Goal: Task Accomplishment & Management: Use online tool/utility

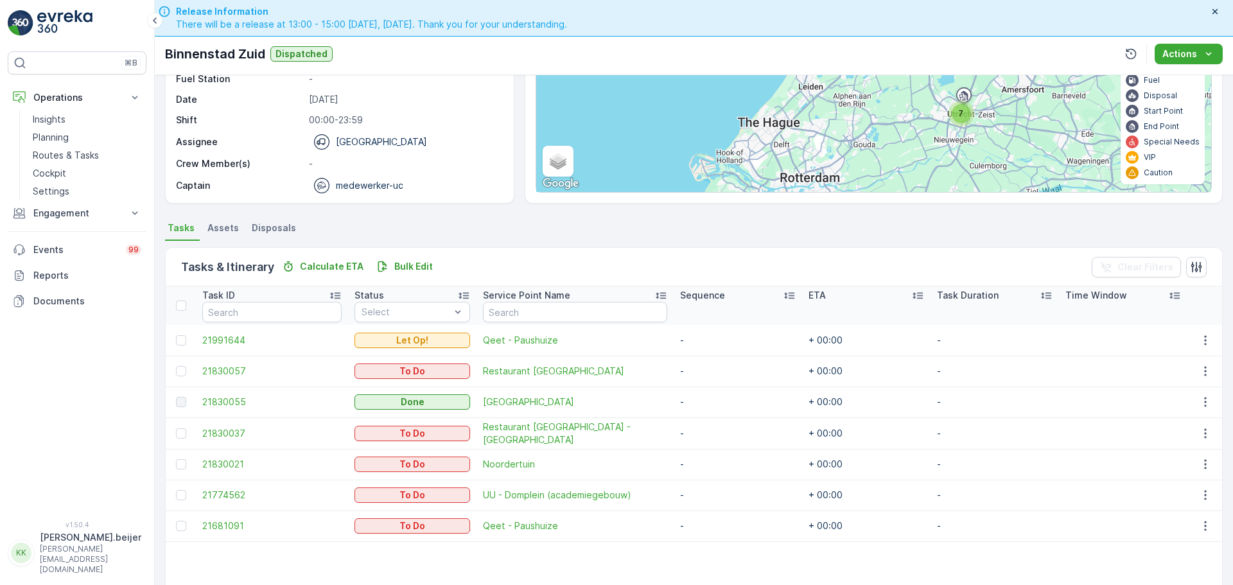
scroll to position [138, 0]
click at [62, 158] on p "Routes & Tasks" at bounding box center [66, 155] width 66 height 13
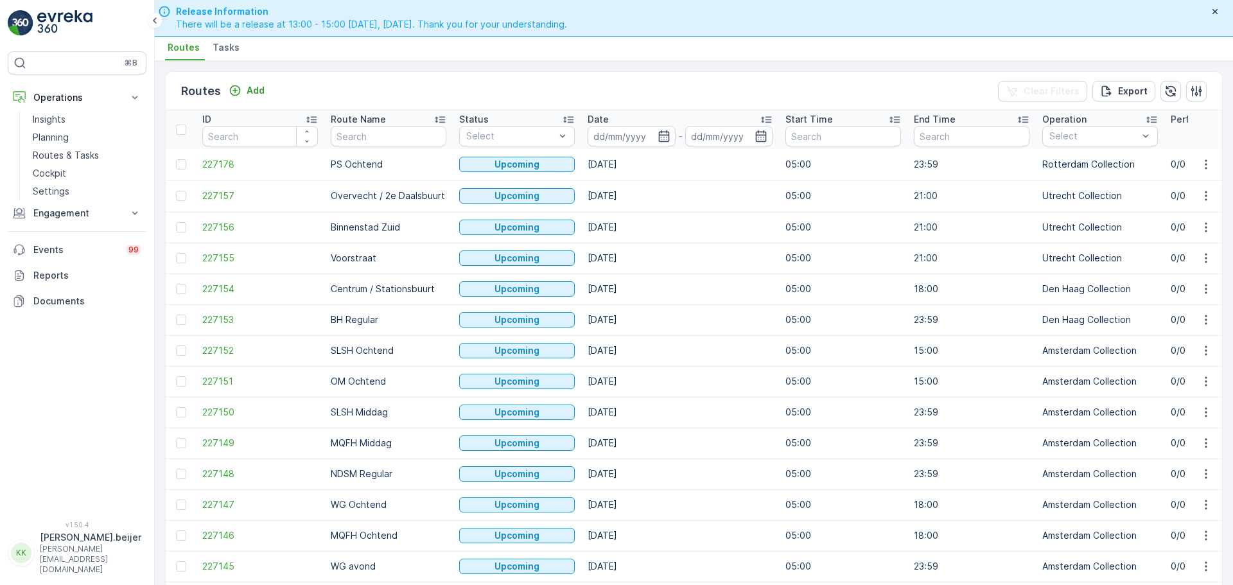
click at [230, 49] on span "Tasks" at bounding box center [226, 47] width 27 height 13
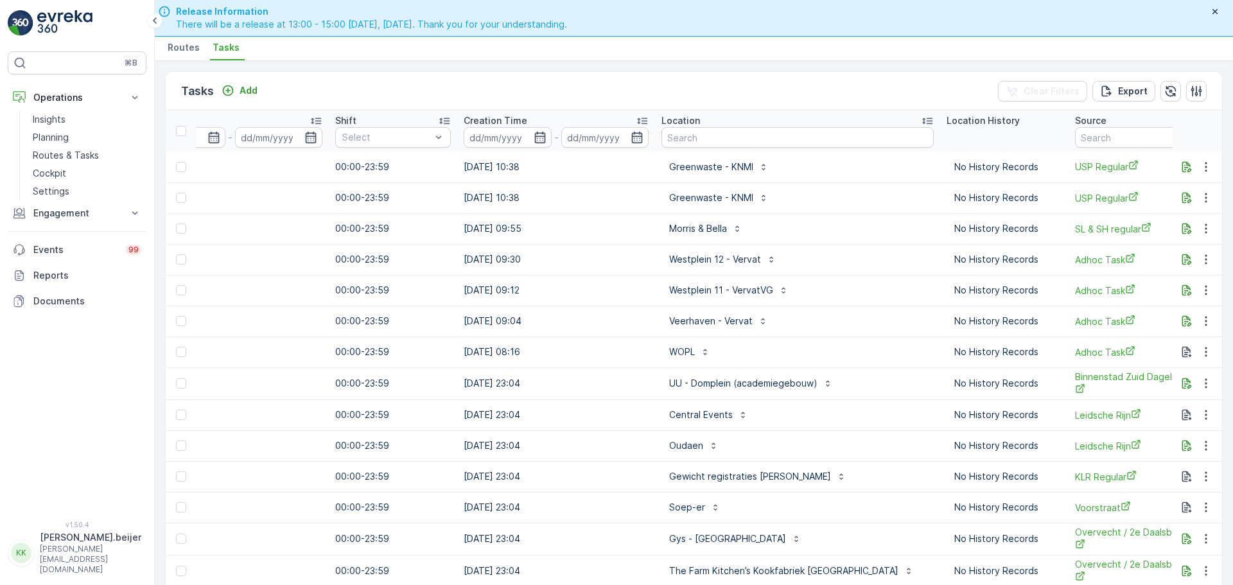
scroll to position [0, 800]
click at [1075, 143] on input "text" at bounding box center [1133, 137] width 116 height 21
type input "vendelstraat"
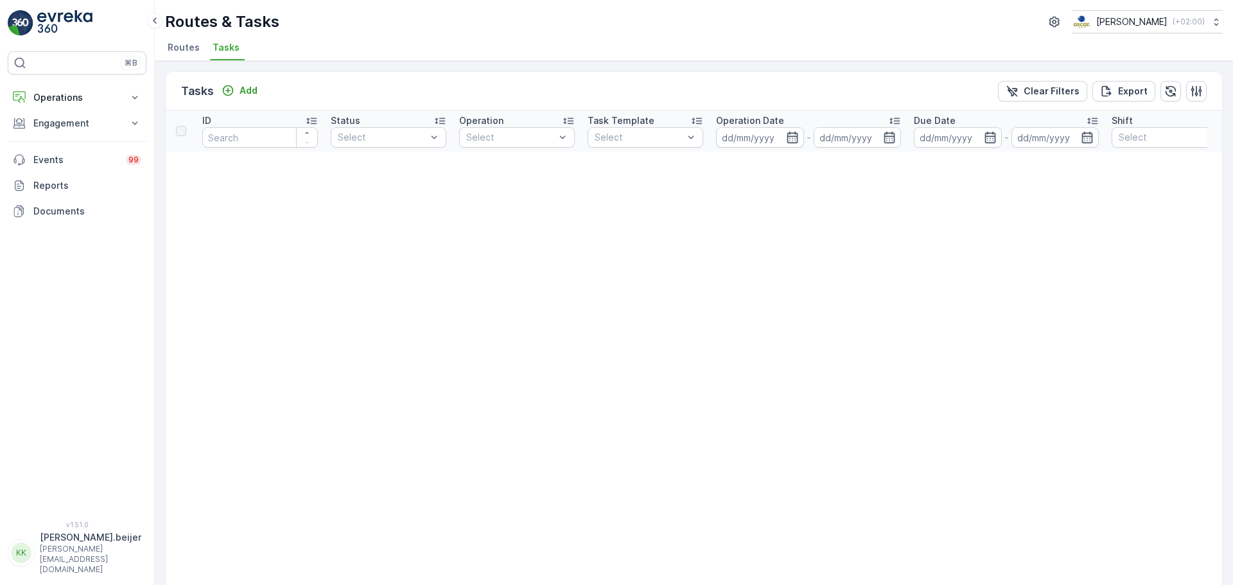
click at [224, 48] on span "Tasks" at bounding box center [226, 47] width 27 height 13
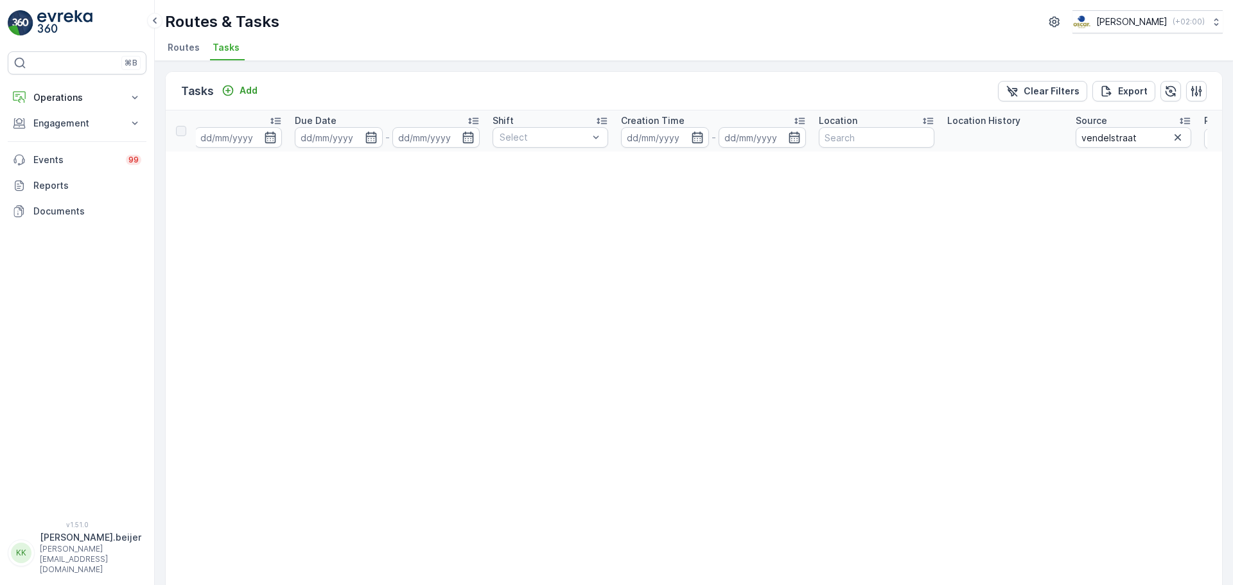
scroll to position [0, 870]
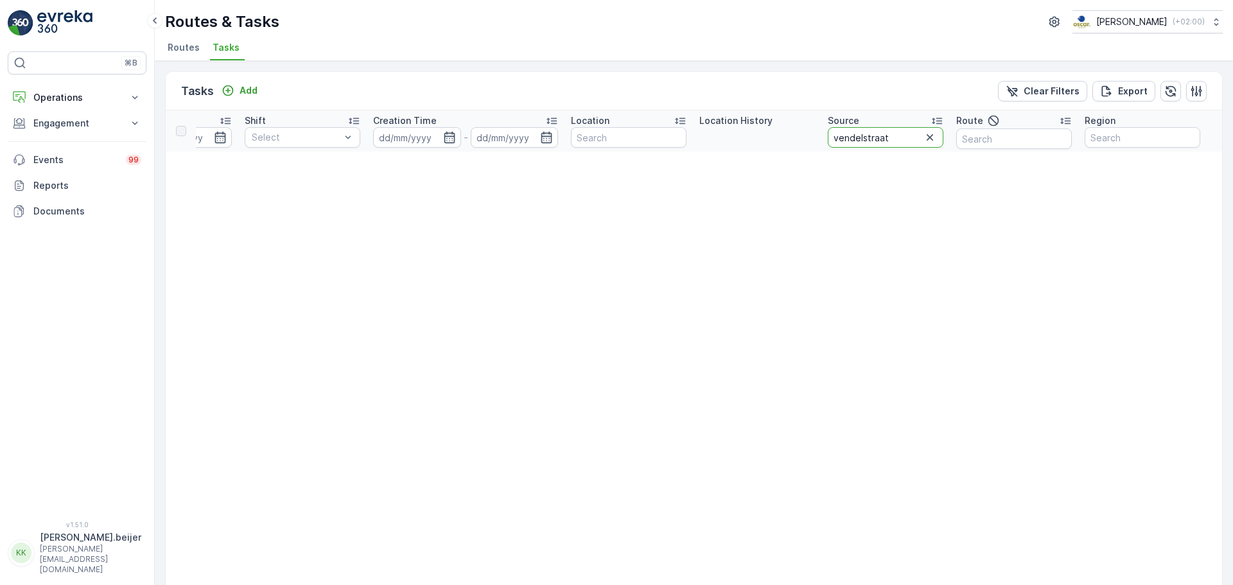
click at [874, 137] on input "vendelstraat" at bounding box center [886, 137] width 116 height 21
type input "UvA"
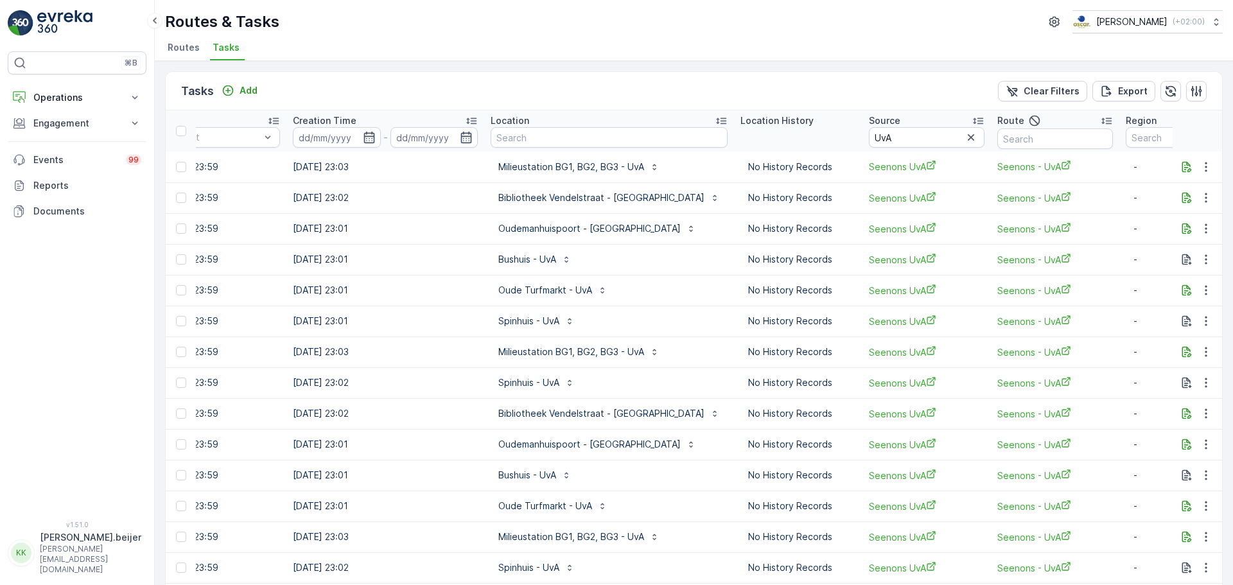
scroll to position [0, 971]
click at [542, 139] on input "text" at bounding box center [608, 137] width 237 height 21
type input "vendelstraat"
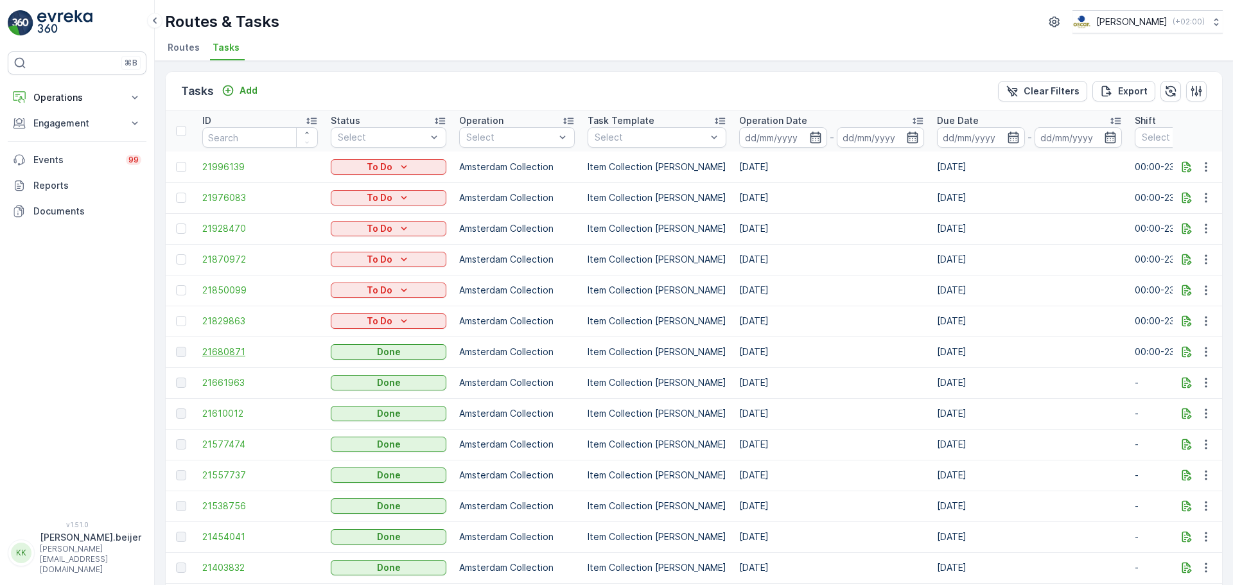
click at [230, 355] on span "21680871" at bounding box center [260, 352] width 116 height 13
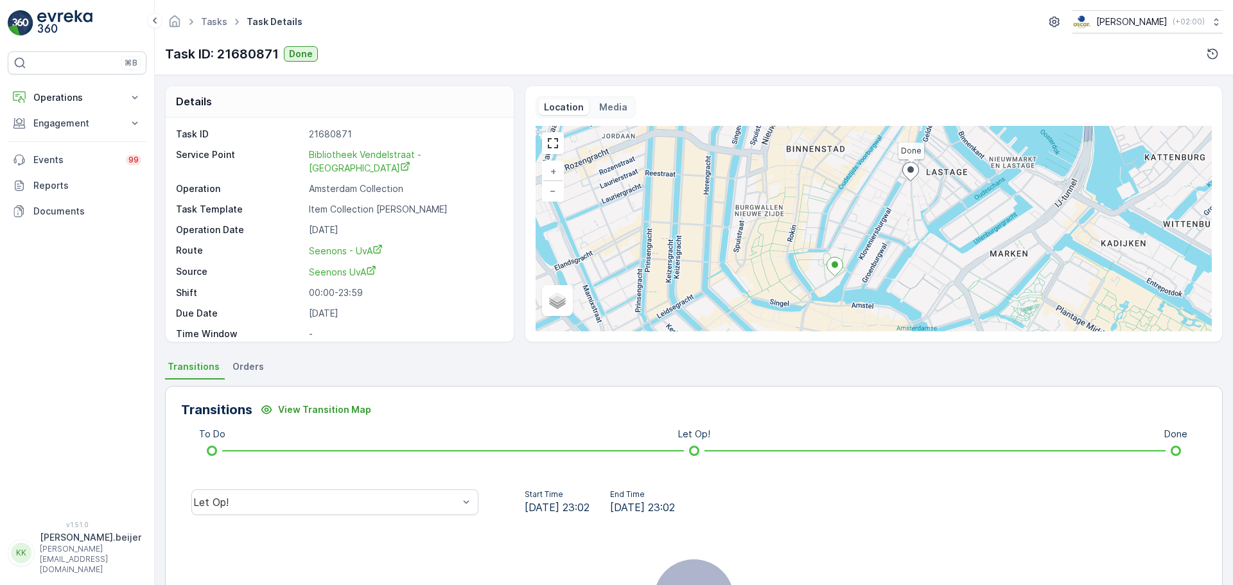
scroll to position [161, 0]
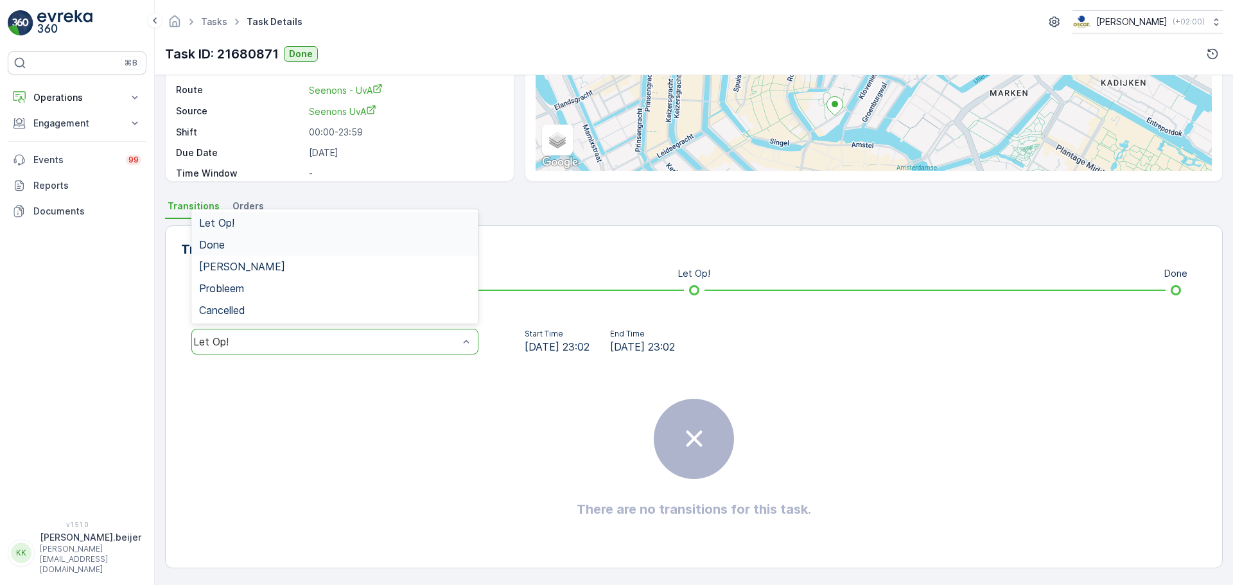
click at [247, 245] on div "Done" at bounding box center [335, 245] width 272 height 12
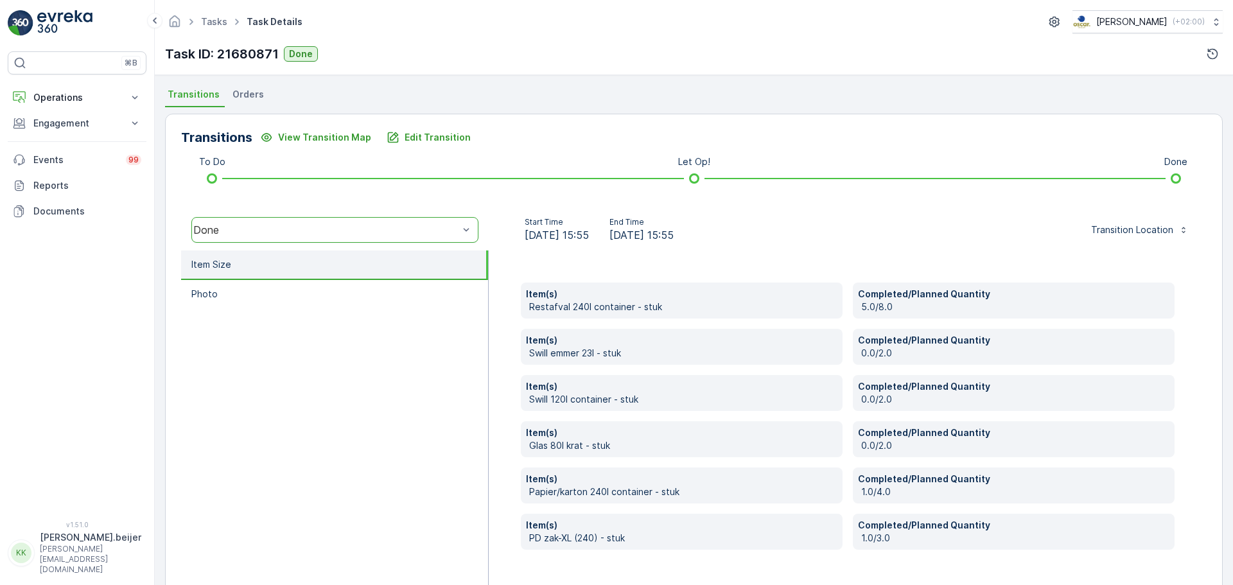
scroll to position [273, 0]
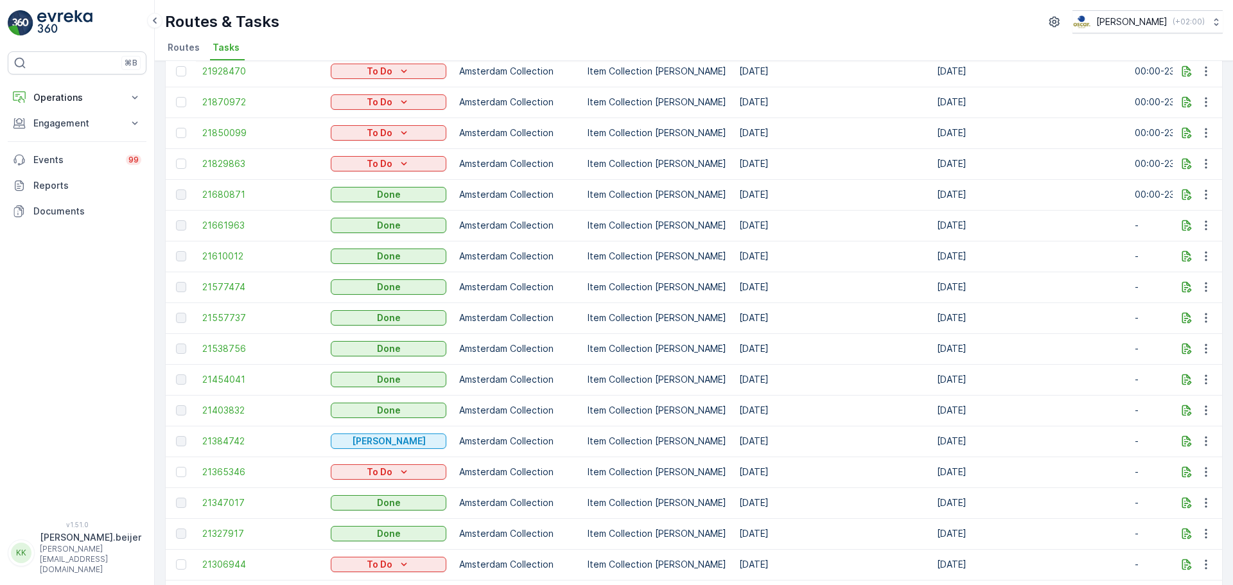
scroll to position [125, 0]
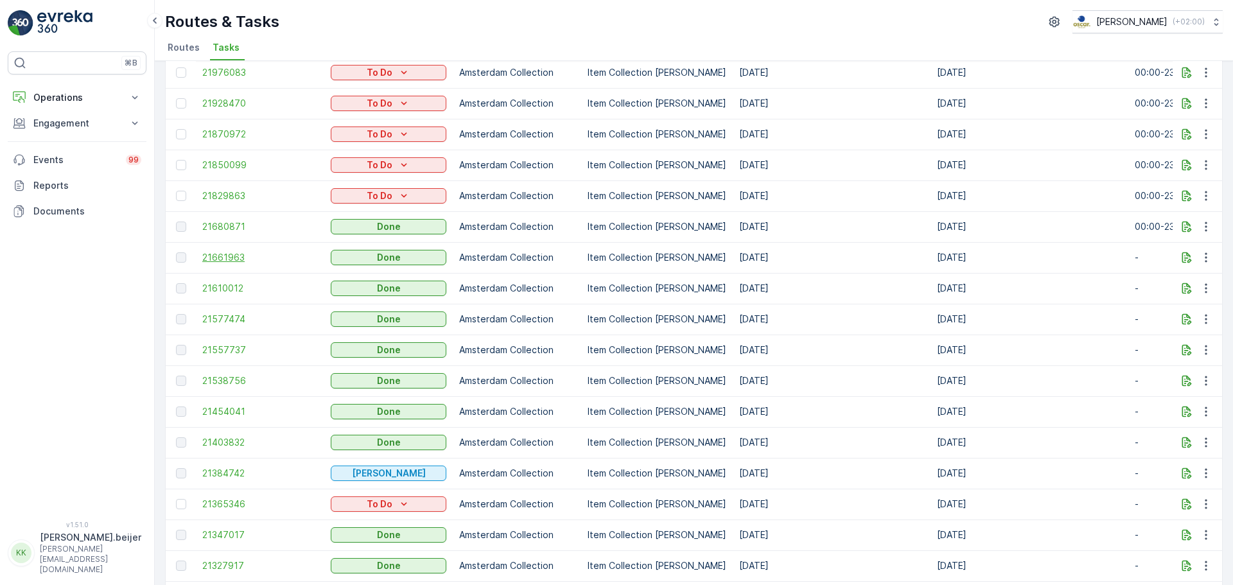
click at [215, 258] on span "21661963" at bounding box center [260, 257] width 116 height 13
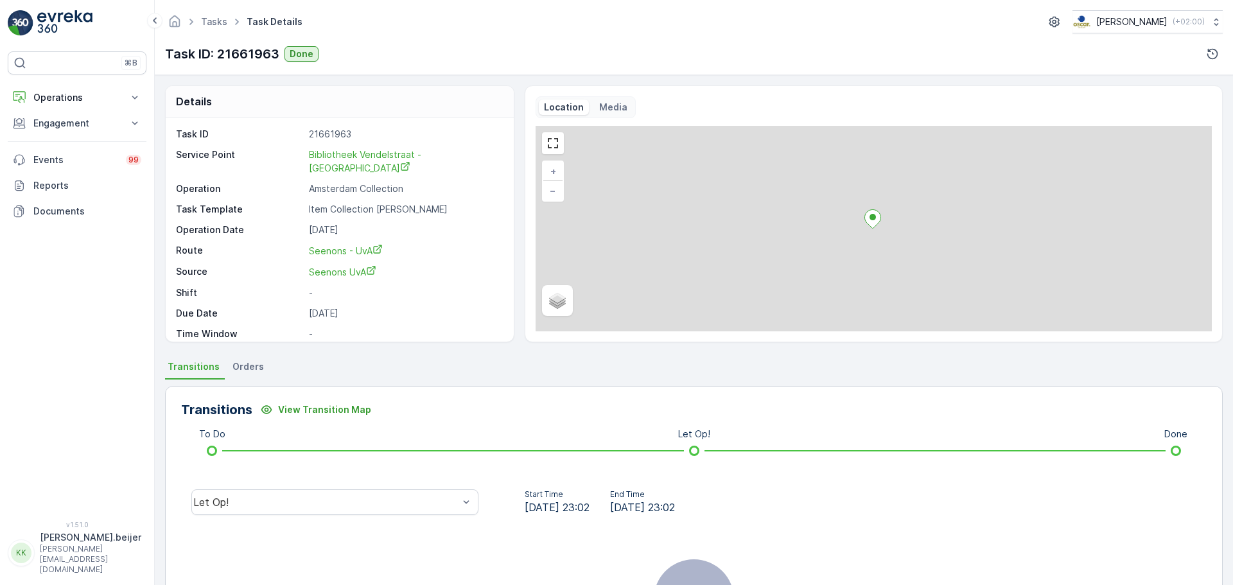
scroll to position [161, 0]
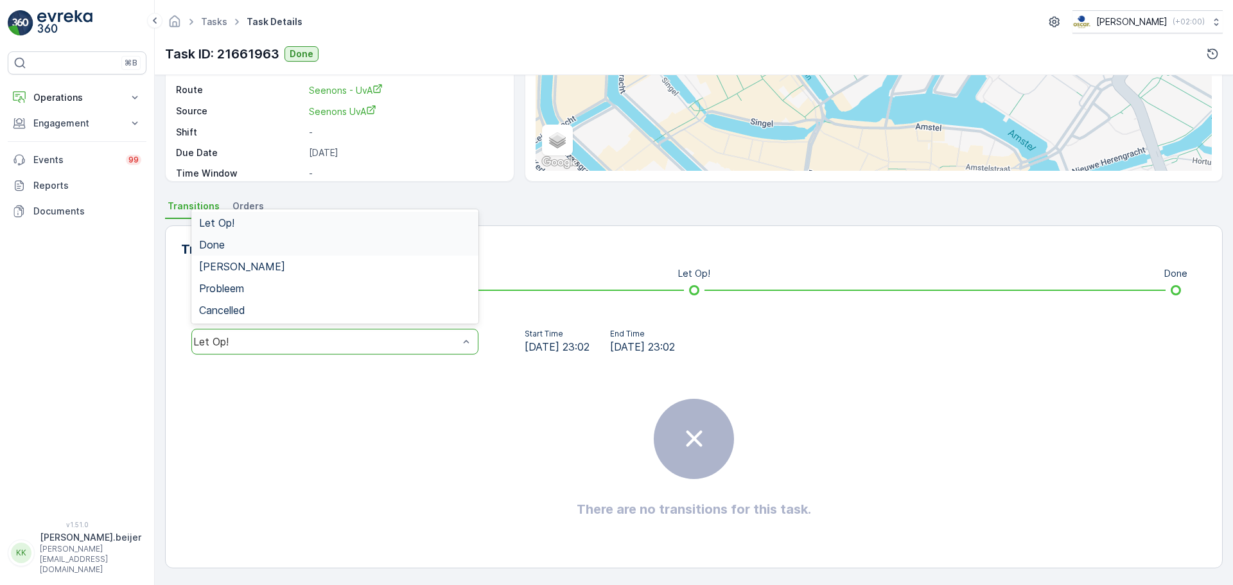
click at [255, 240] on div "Done" at bounding box center [335, 245] width 272 height 12
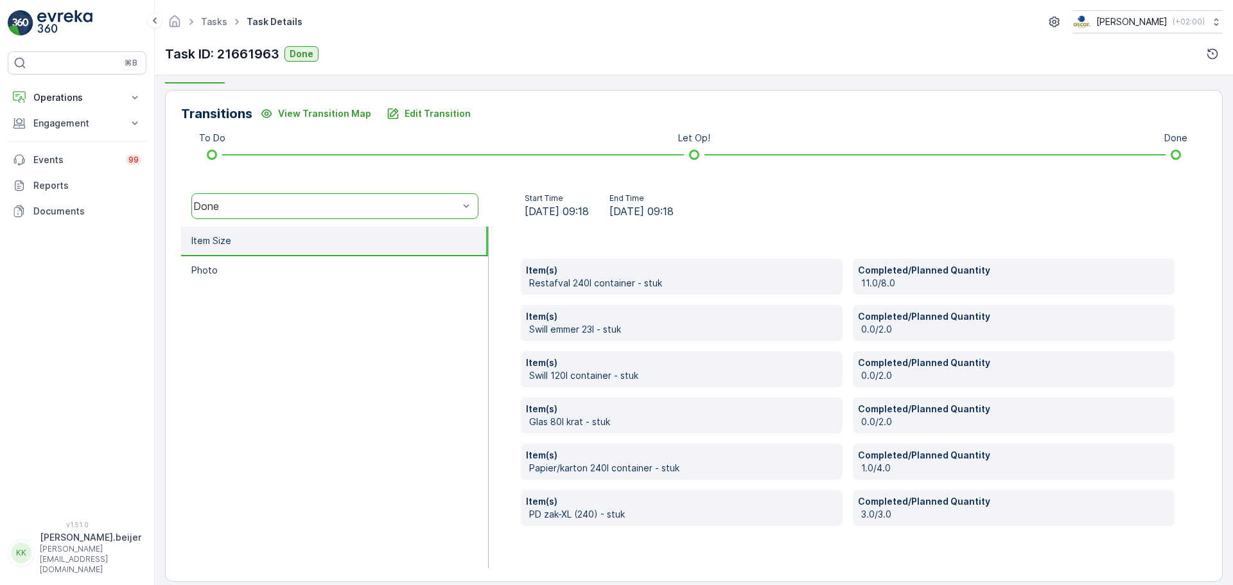
scroll to position [0, 0]
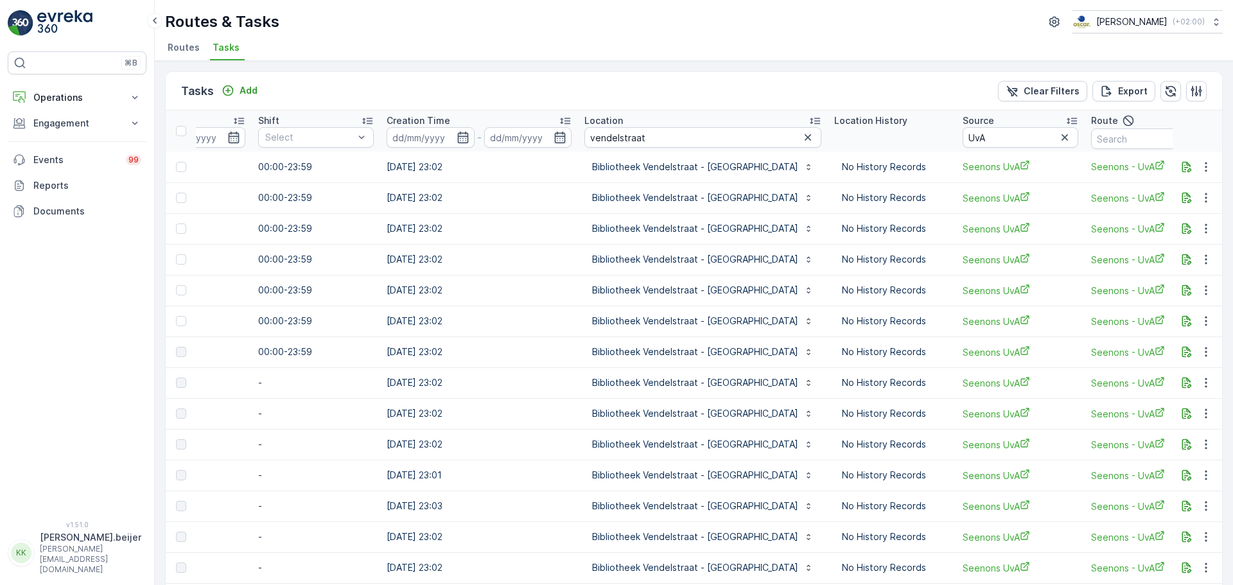
scroll to position [0, 908]
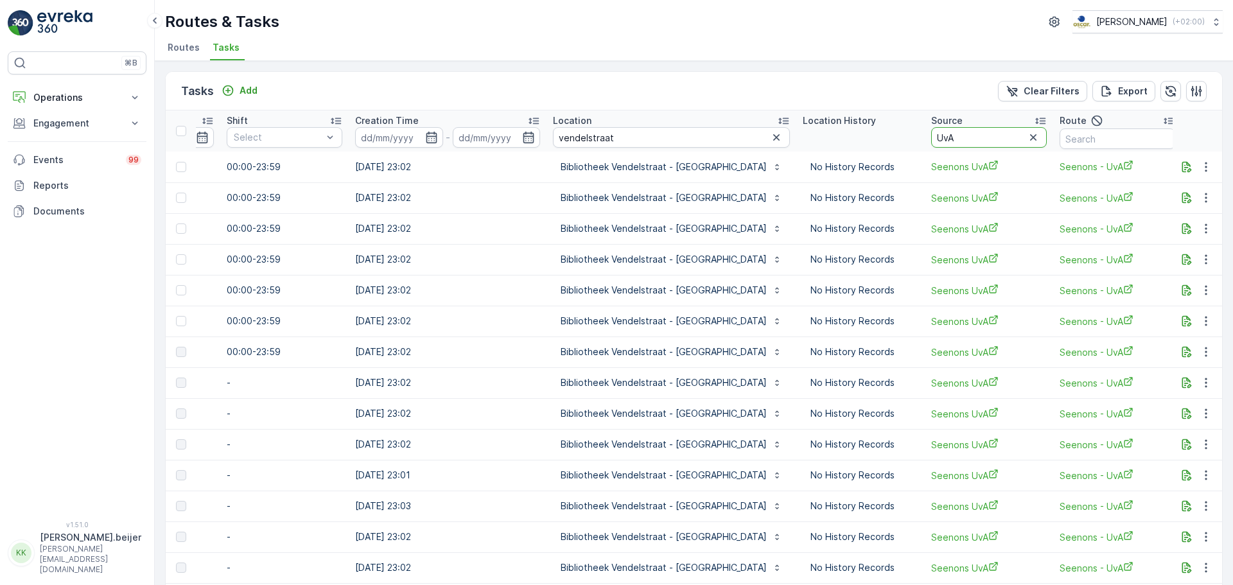
click at [931, 139] on input "UvA" at bounding box center [989, 137] width 116 height 21
type input "bushuis"
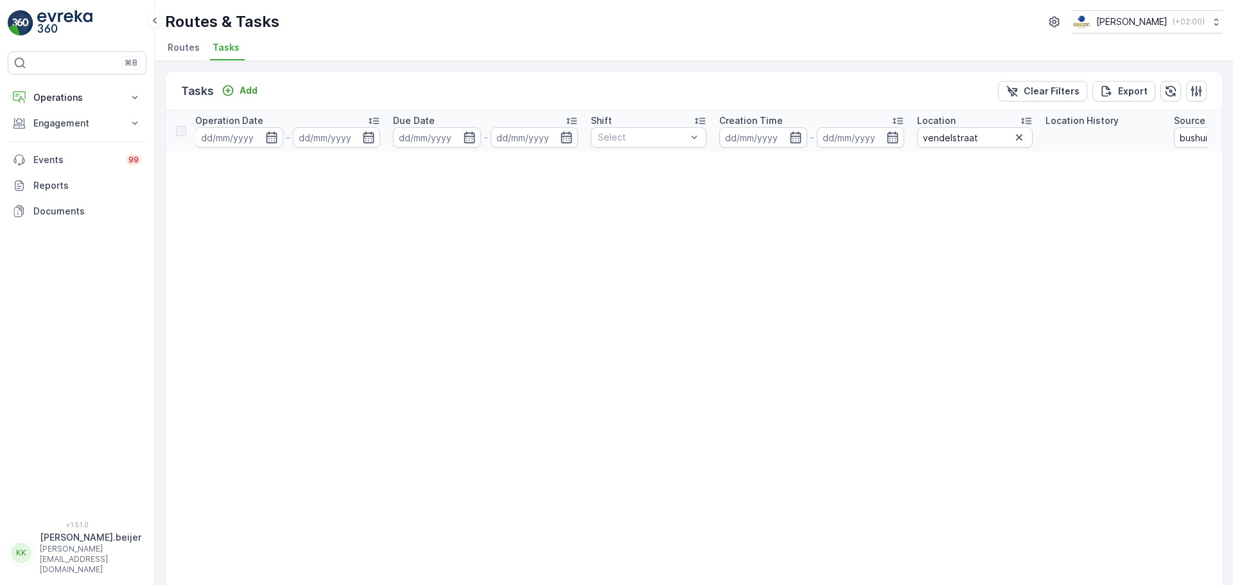
scroll to position [0, 524]
click at [957, 137] on input "vendelstraat" at bounding box center [973, 137] width 116 height 21
type input "bushuis"
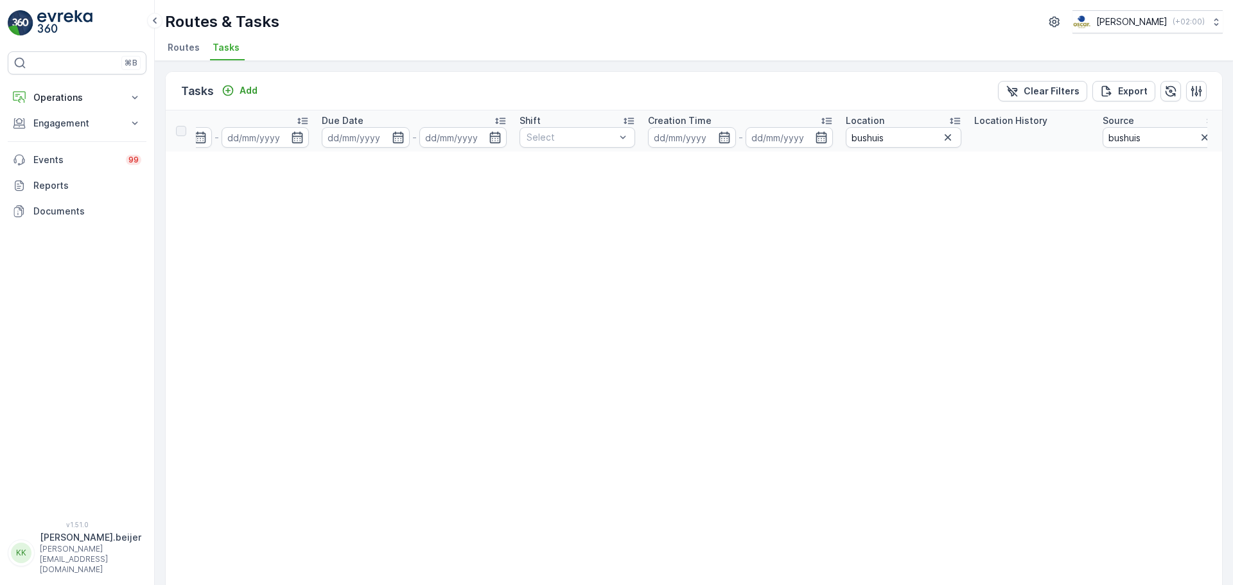
scroll to position [0, 609]
click at [883, 136] on input "bushuis" at bounding box center [887, 137] width 116 height 21
type input "uva"
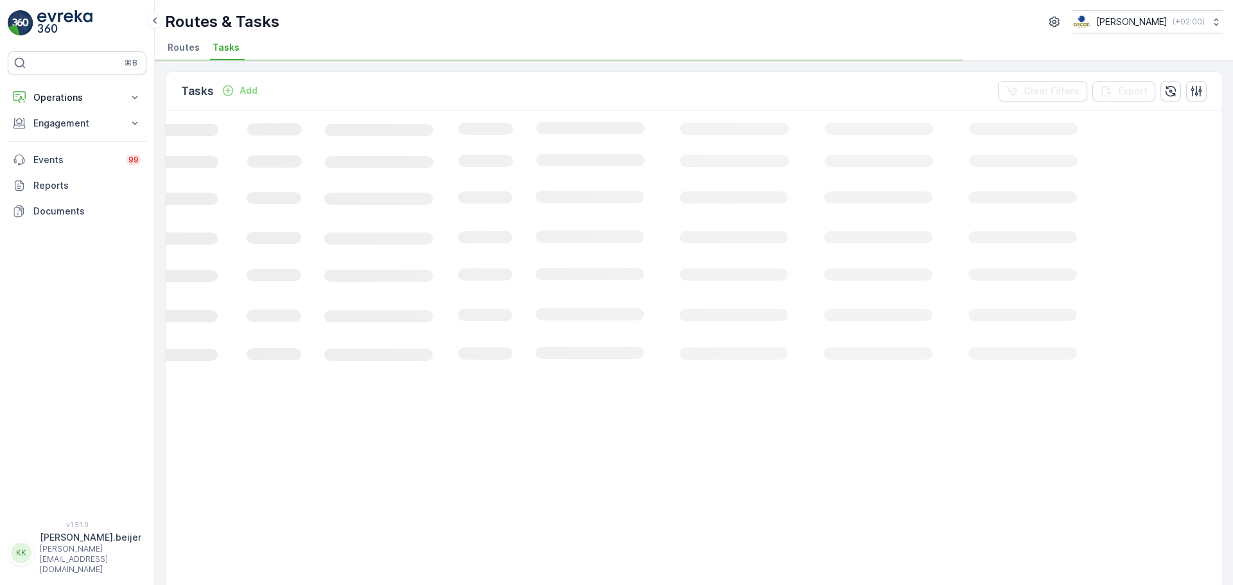
scroll to position [0, 180]
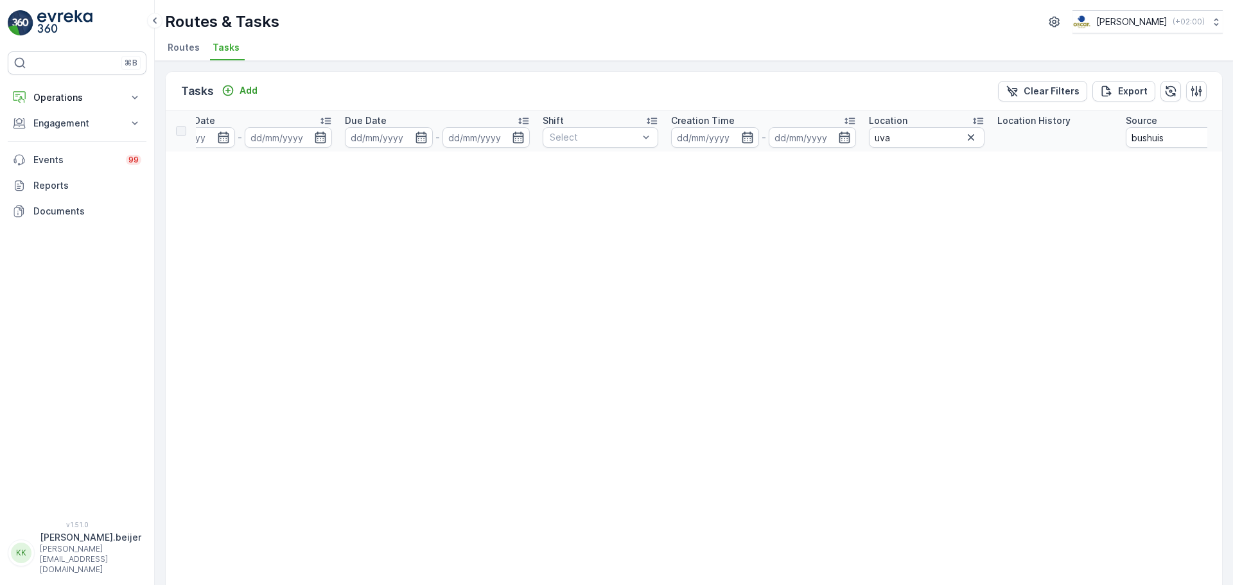
scroll to position [0, 570]
click at [903, 136] on input "uva" at bounding box center [926, 137] width 116 height 21
click at [179, 37] on div "Routes & Tasks [PERSON_NAME] ( +02:00 ) Routes Tasks" at bounding box center [694, 30] width 1079 height 61
click at [183, 46] on span "Routes" at bounding box center [184, 47] width 32 height 13
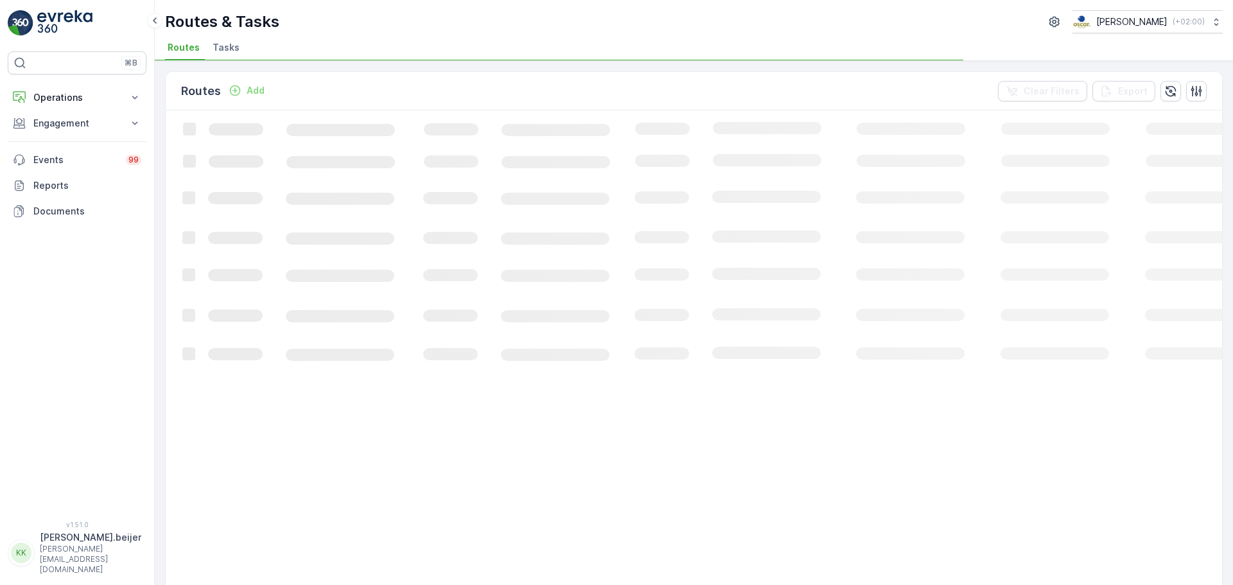
click at [227, 51] on span "Tasks" at bounding box center [226, 47] width 27 height 13
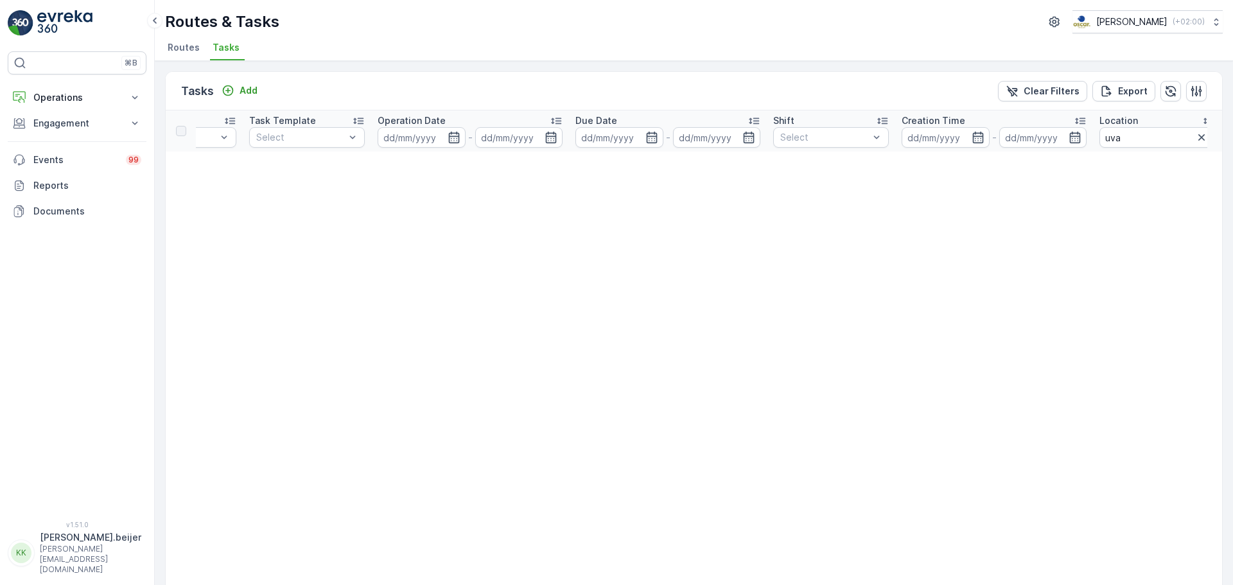
scroll to position [0, 369]
click at [1109, 132] on input "uva" at bounding box center [1127, 137] width 116 height 21
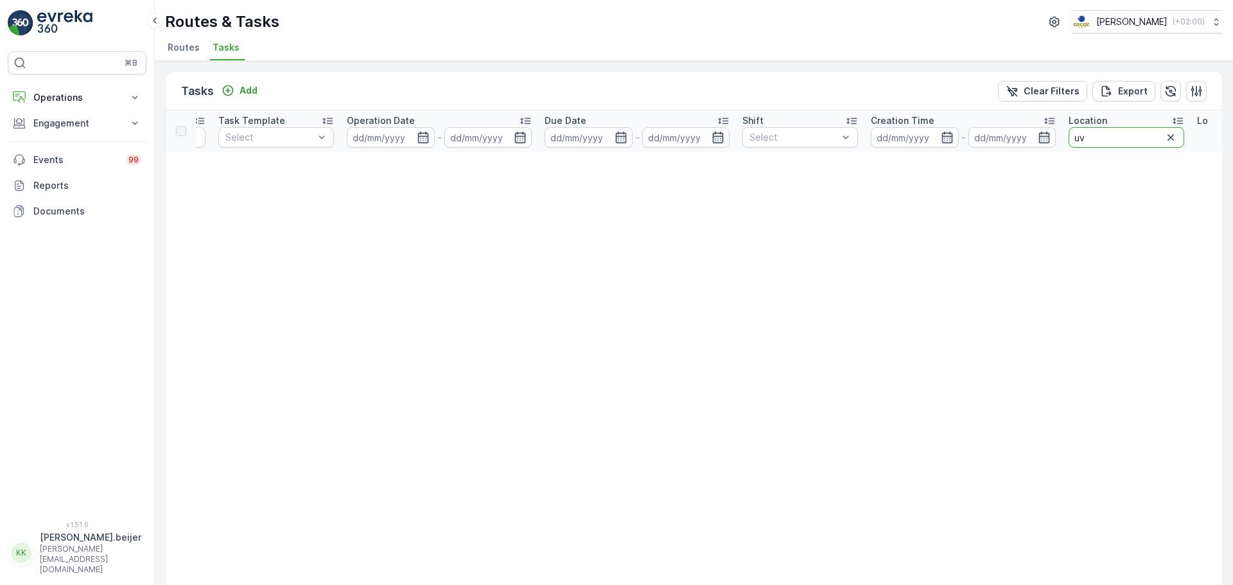
type input "u"
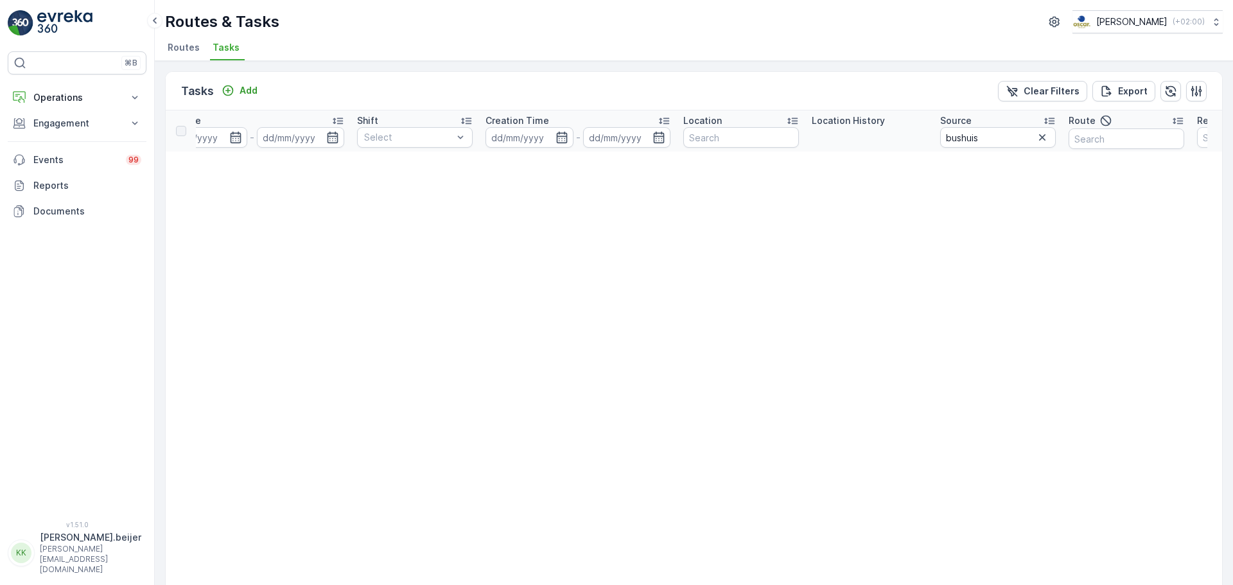
scroll to position [0, 870]
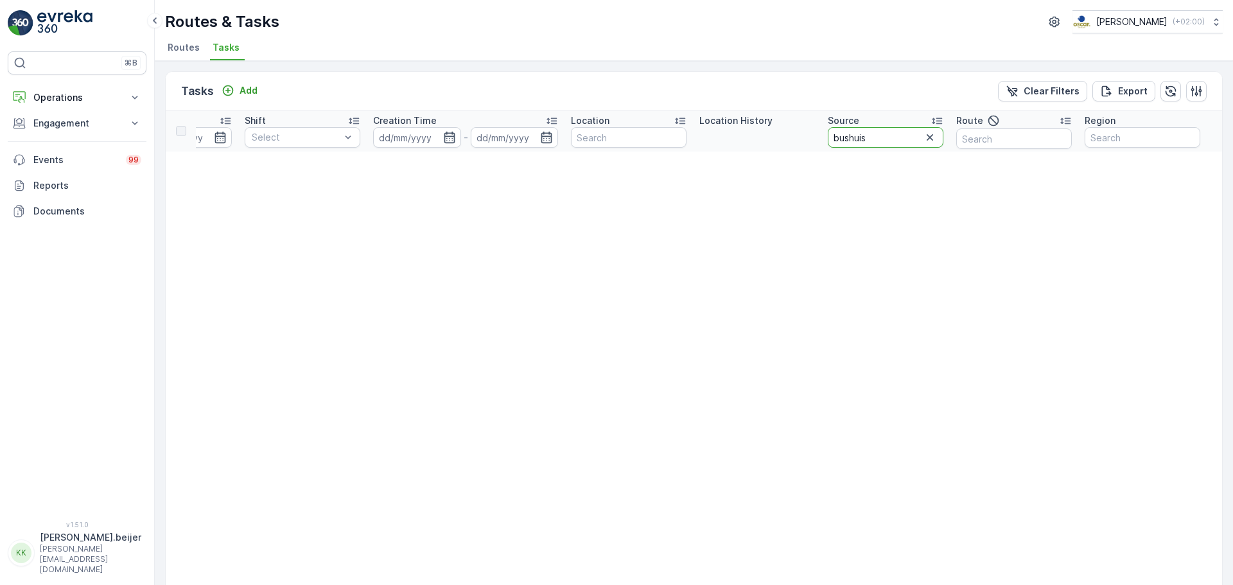
click at [879, 139] on input "bushuis" at bounding box center [886, 137] width 116 height 21
click at [930, 139] on icon "button" at bounding box center [930, 137] width 6 height 6
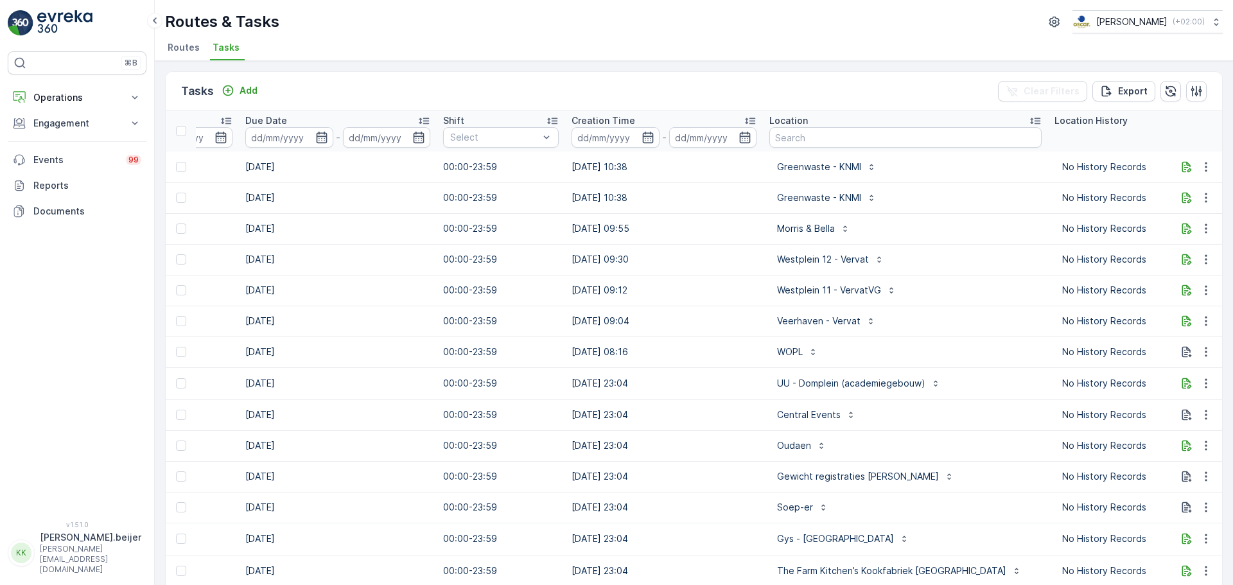
scroll to position [0, 732]
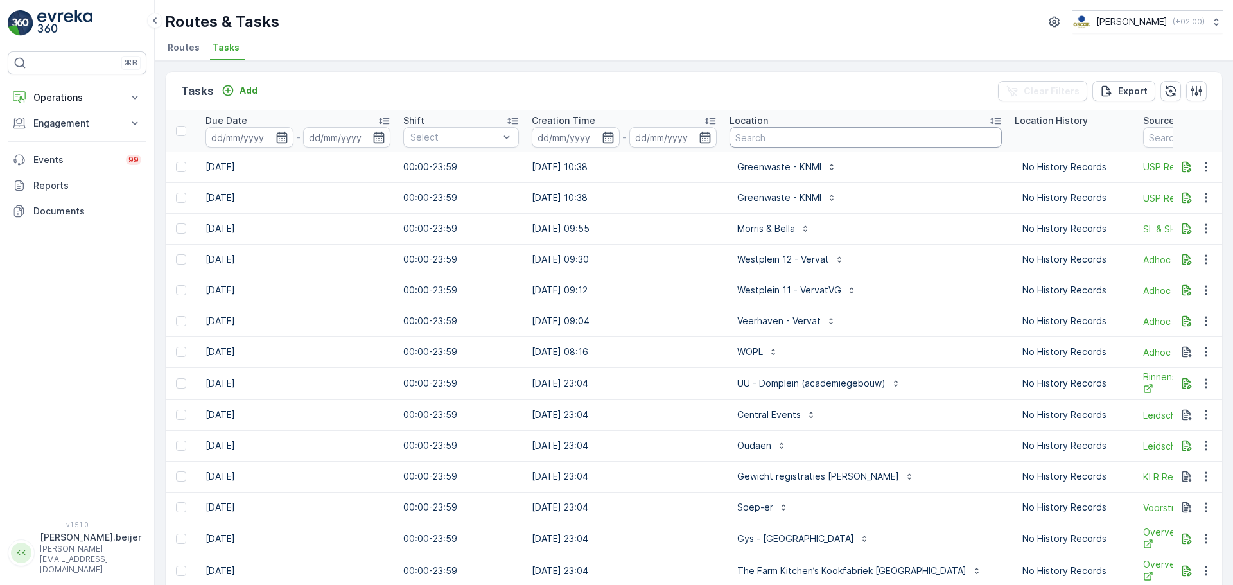
click at [753, 137] on input "text" at bounding box center [866, 137] width 272 height 21
type input "U"
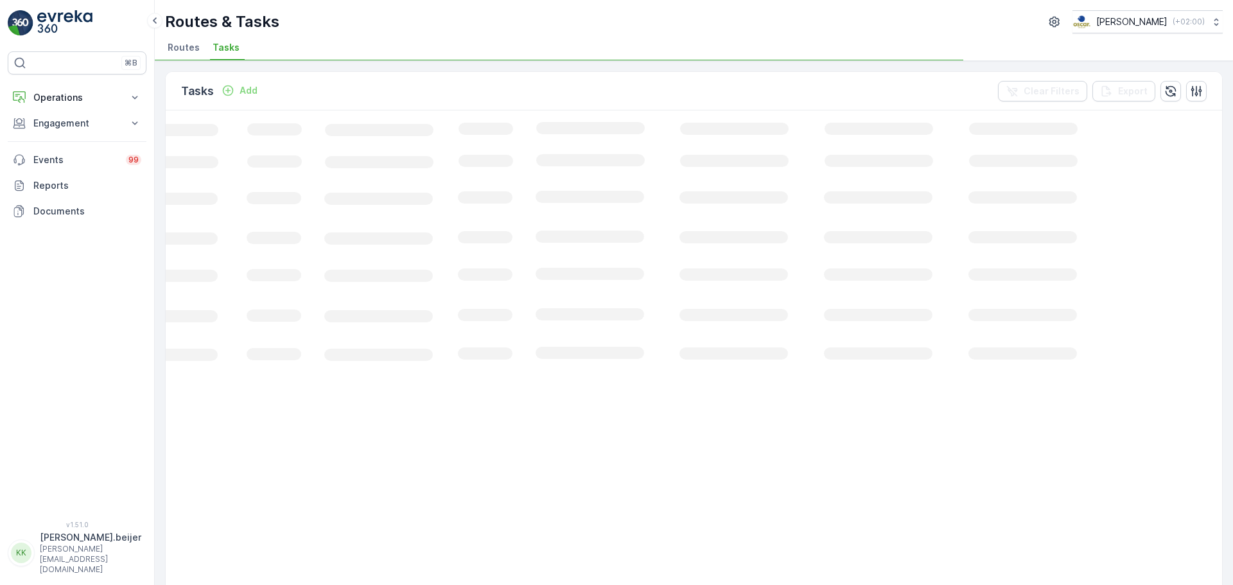
scroll to position [0, 180]
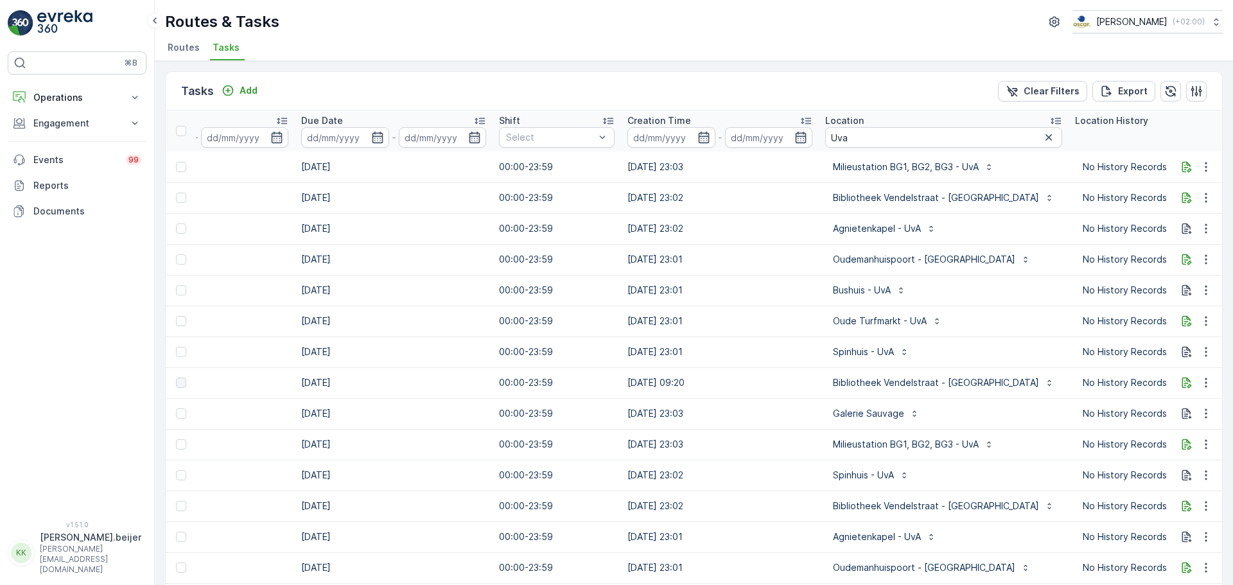
scroll to position [0, 637]
click at [866, 141] on input "Uva" at bounding box center [943, 137] width 237 height 21
type input "U"
type input "bushuis"
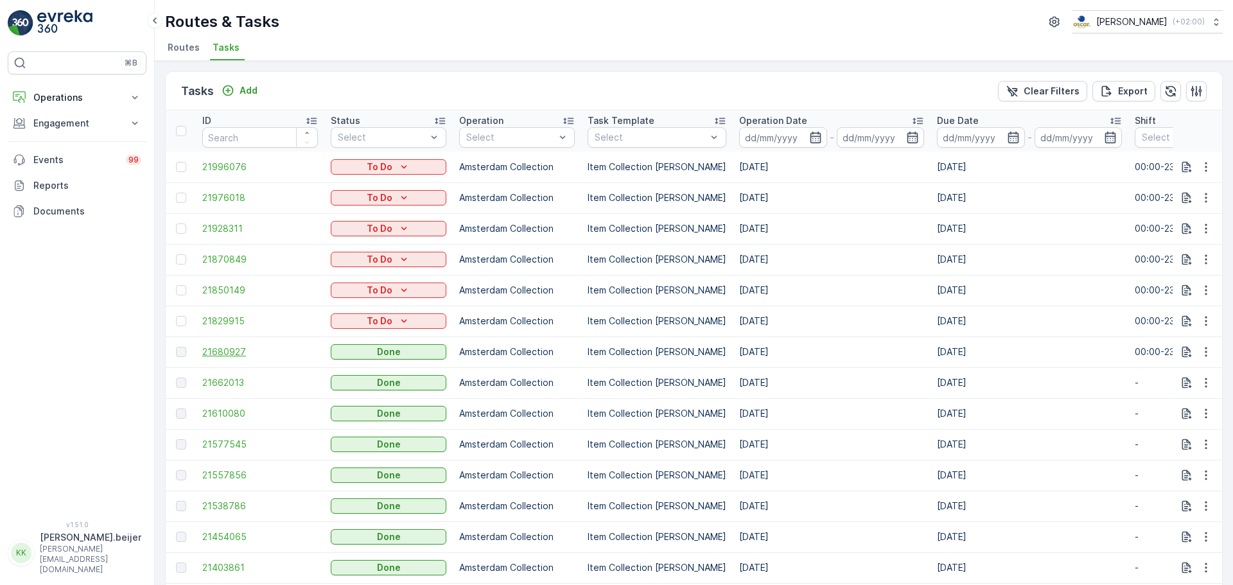
click at [228, 354] on span "21680927" at bounding box center [260, 352] width 116 height 13
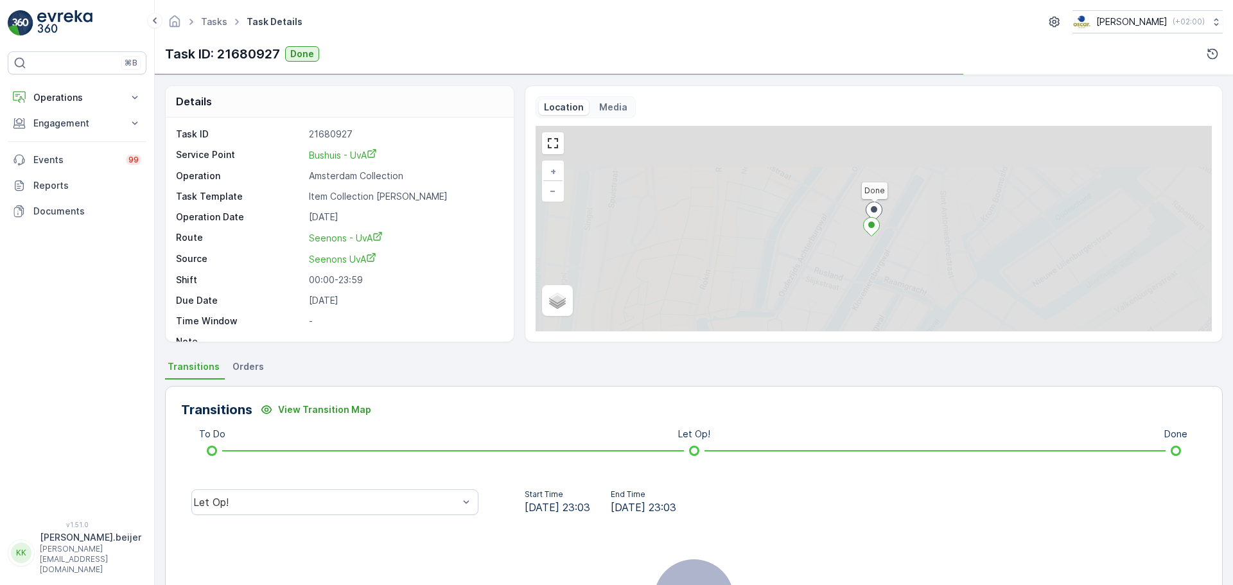
scroll to position [161, 0]
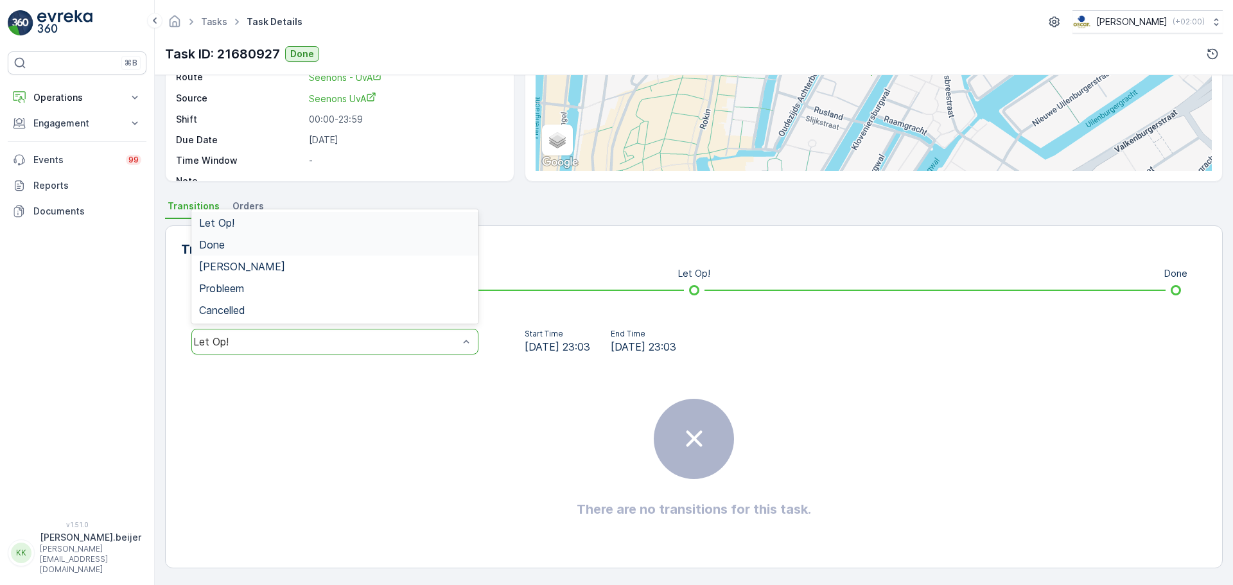
click at [240, 244] on div "Done" at bounding box center [335, 245] width 272 height 12
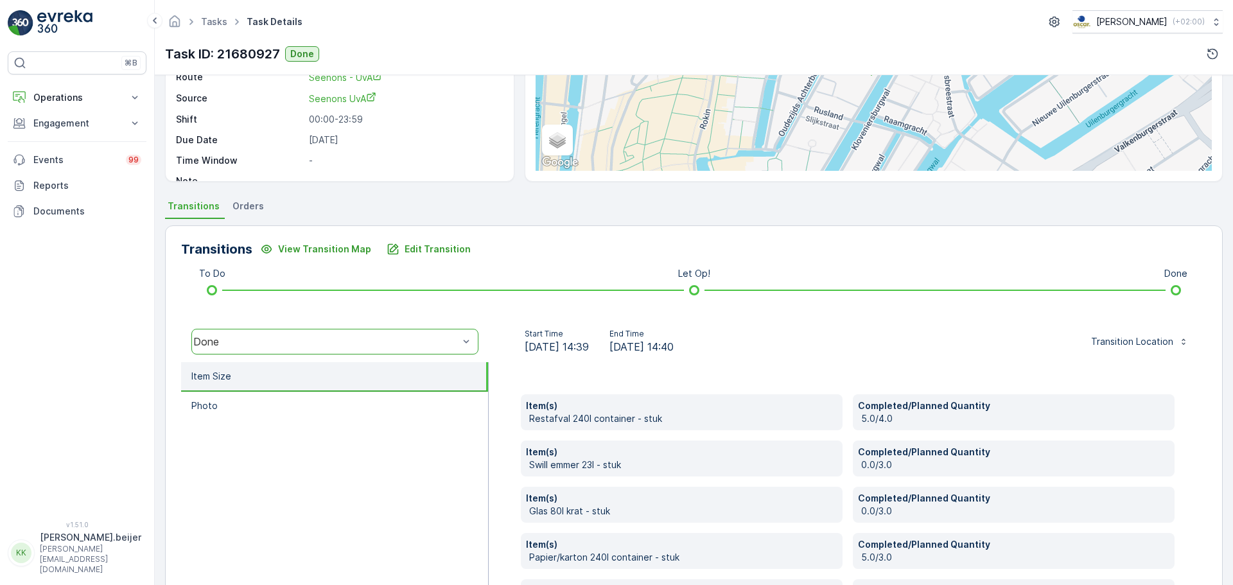
scroll to position [214, 0]
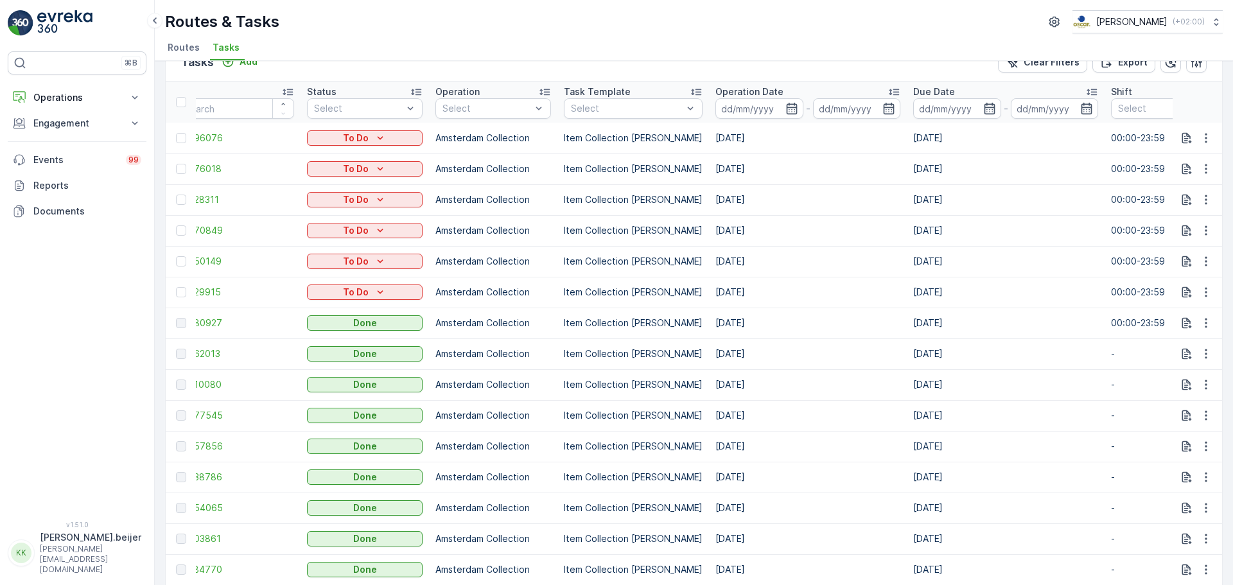
scroll to position [0, 23]
click at [206, 352] on span "21662013" at bounding box center [237, 354] width 116 height 13
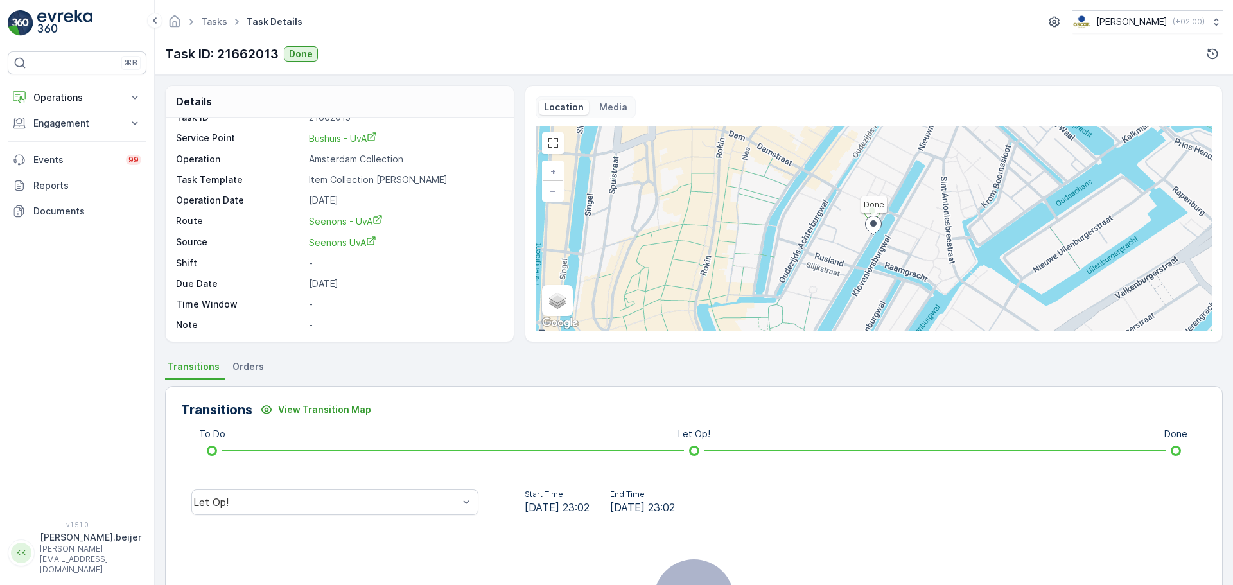
scroll to position [161, 0]
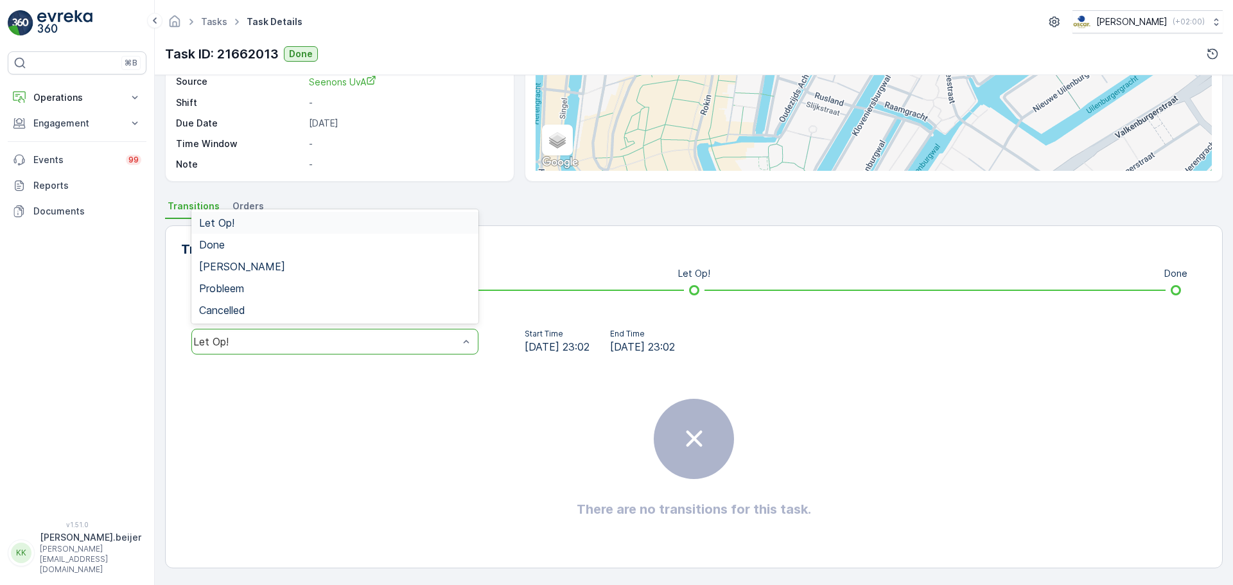
click at [308, 349] on div "Let Op!" at bounding box center [334, 342] width 287 height 26
click at [211, 245] on span "Done" at bounding box center [212, 245] width 26 height 12
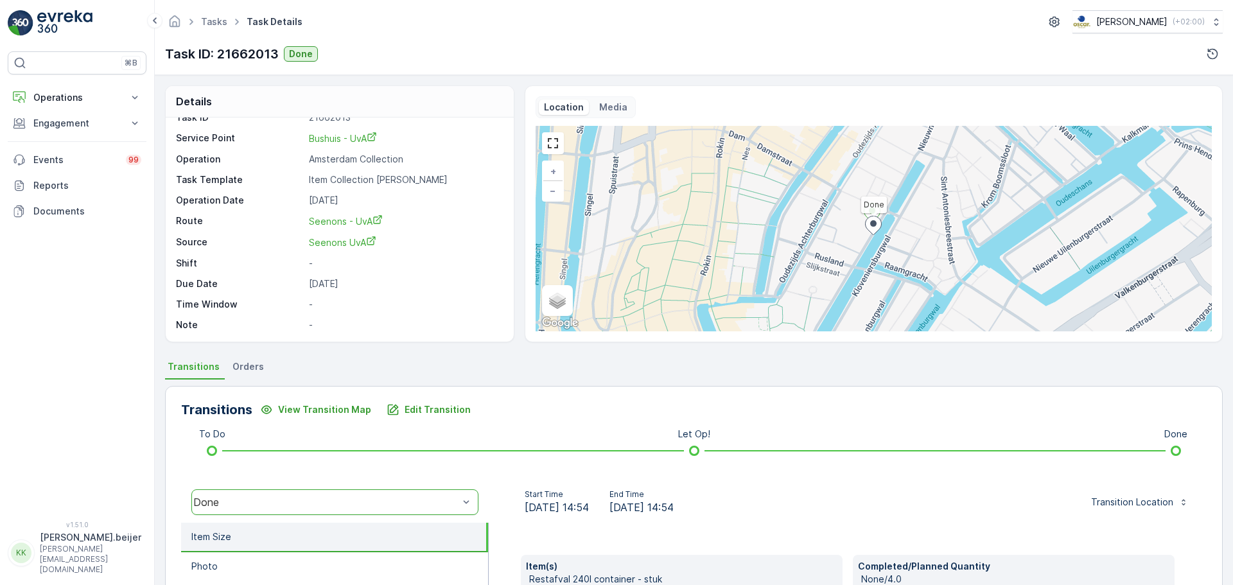
scroll to position [0, 0]
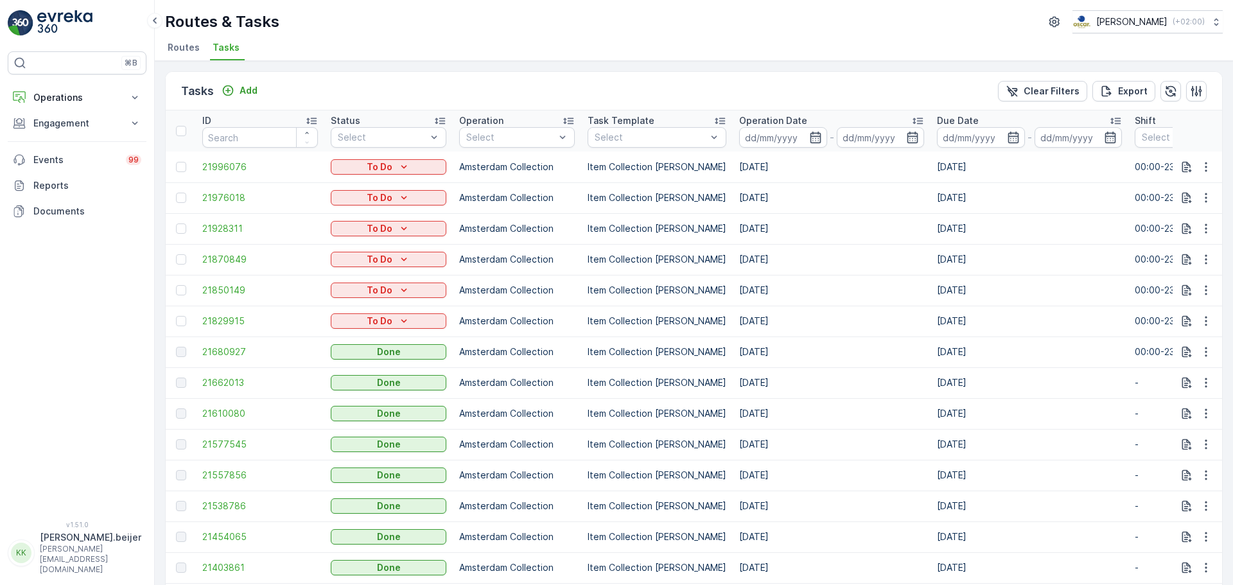
click at [229, 55] on li "Tasks" at bounding box center [227, 50] width 35 height 22
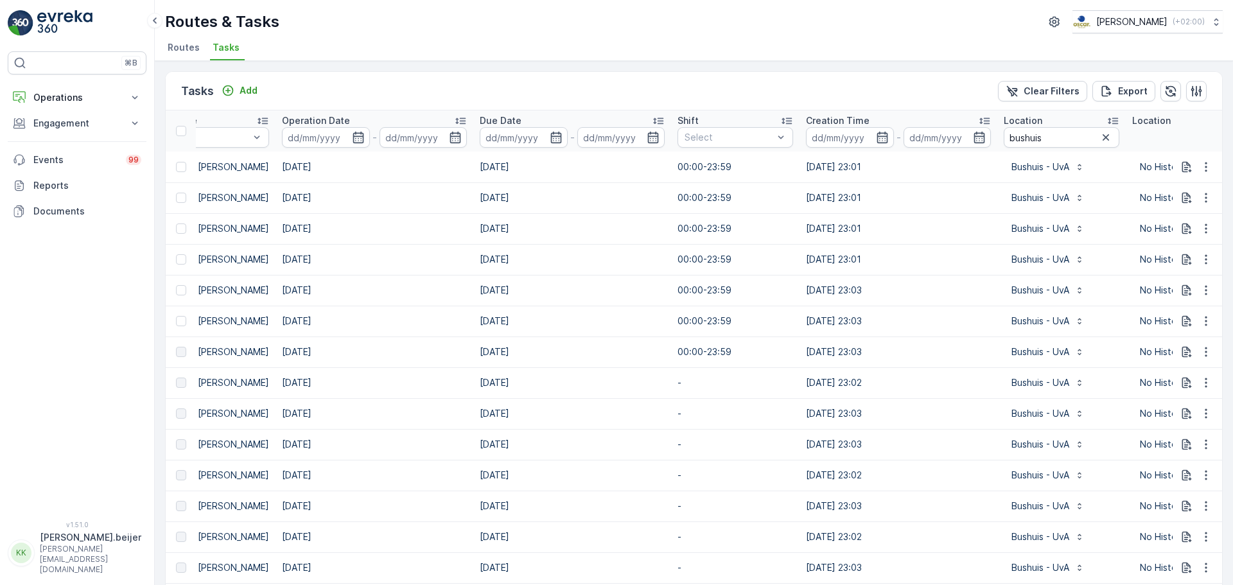
scroll to position [0, 464]
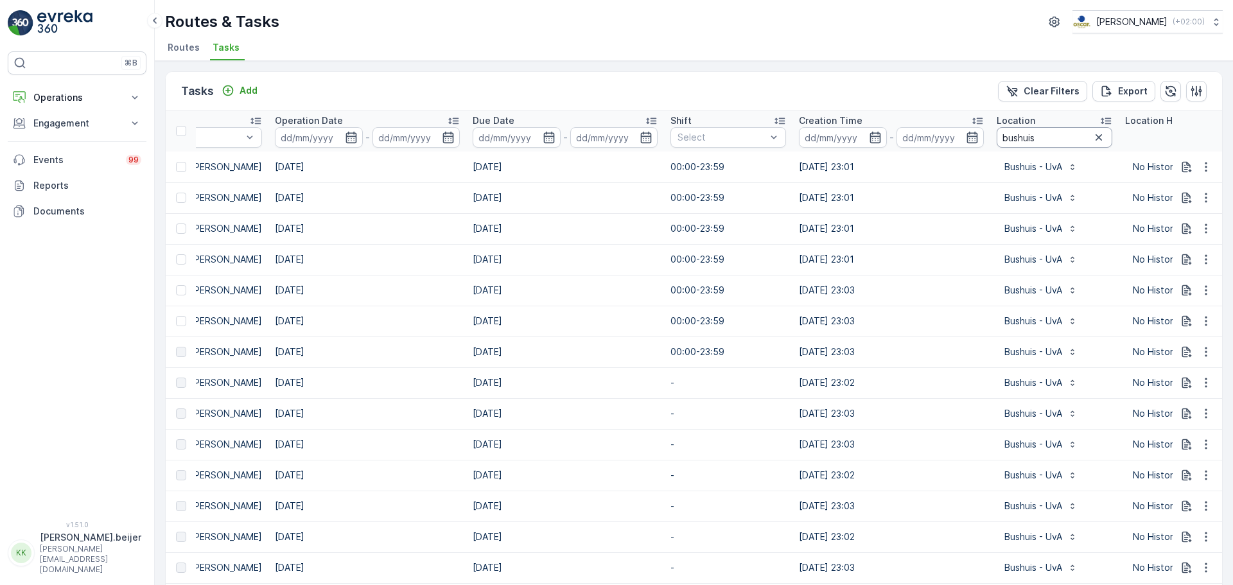
click at [1016, 139] on input "bushuis" at bounding box center [1055, 137] width 116 height 21
type input "ou"
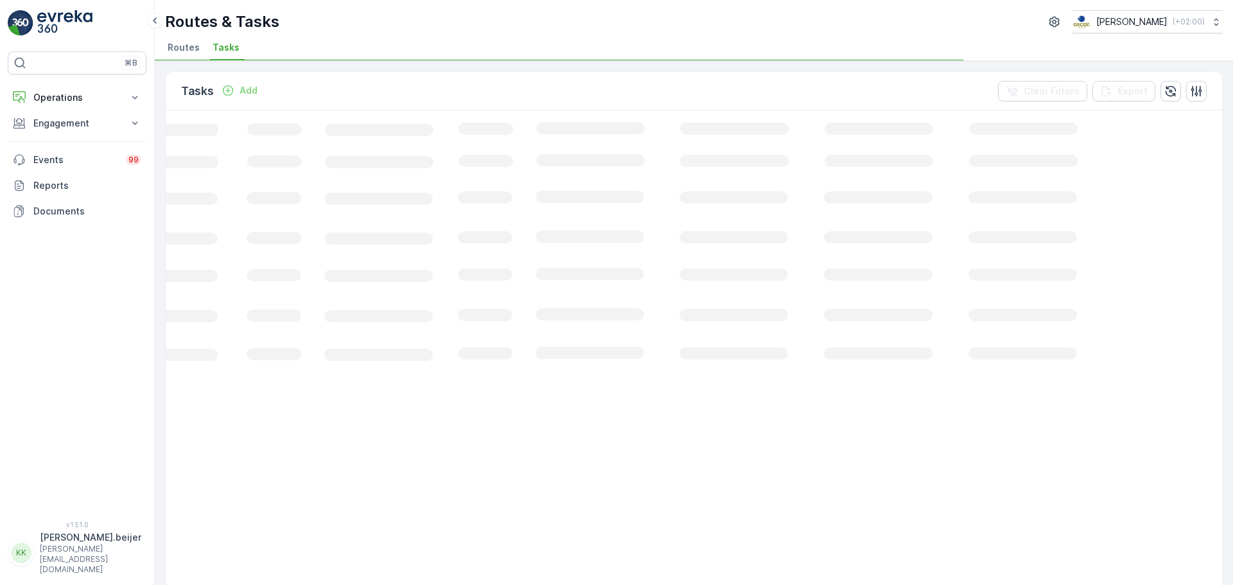
scroll to position [0, 180]
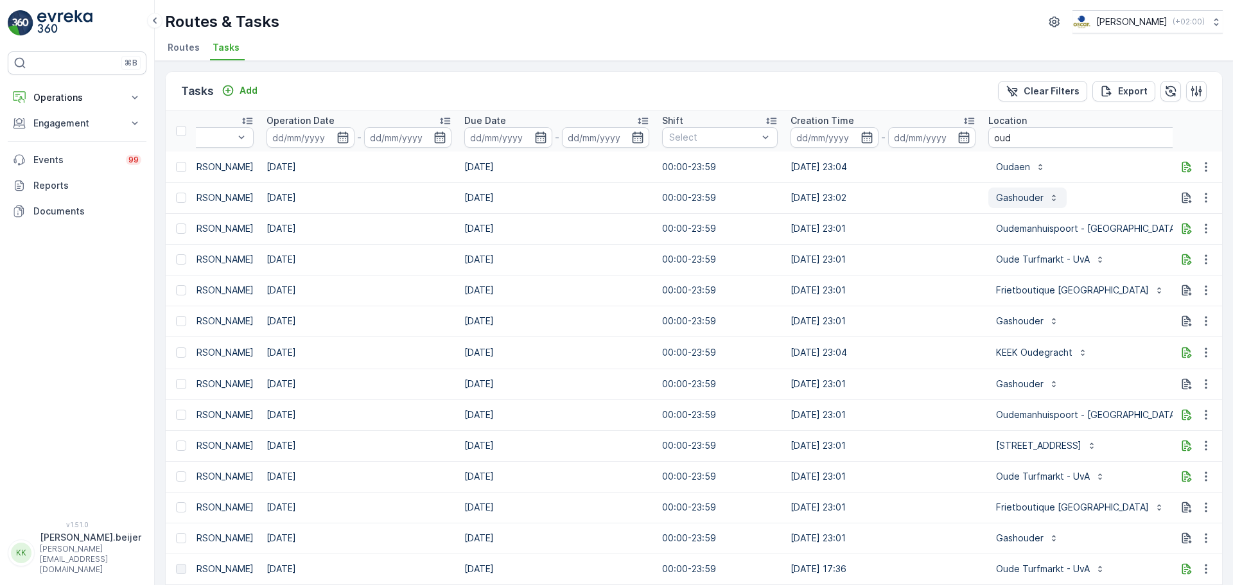
scroll to position [0, 473]
click at [1016, 143] on input "oud" at bounding box center [1094, 137] width 213 height 21
type input "oude tur"
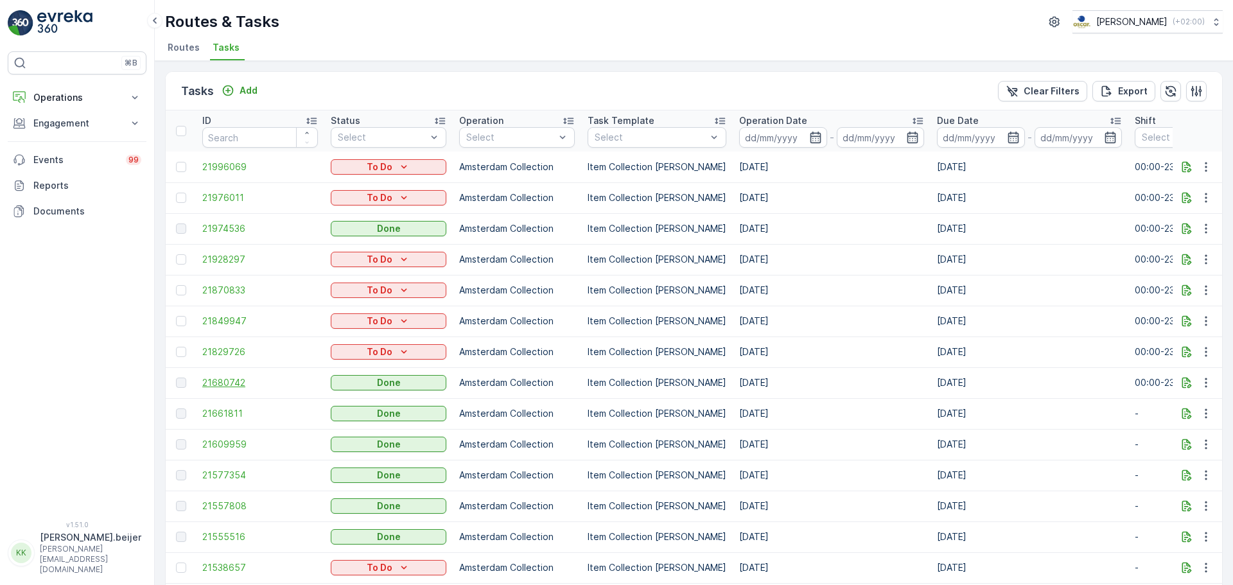
click at [208, 382] on span "21680742" at bounding box center [260, 382] width 116 height 13
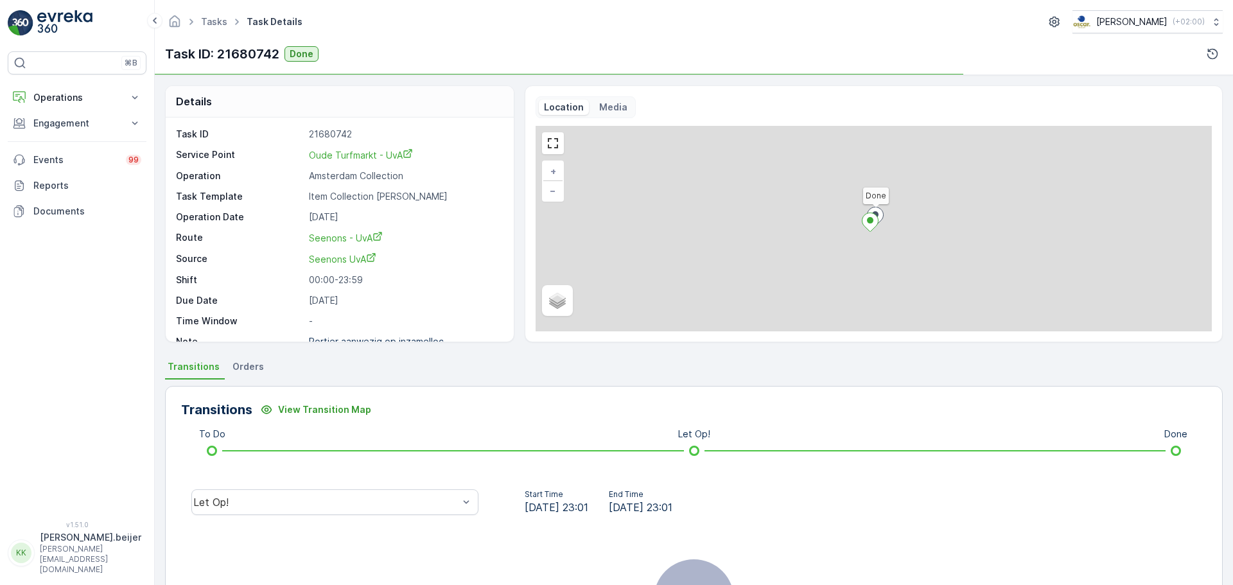
scroll to position [161, 0]
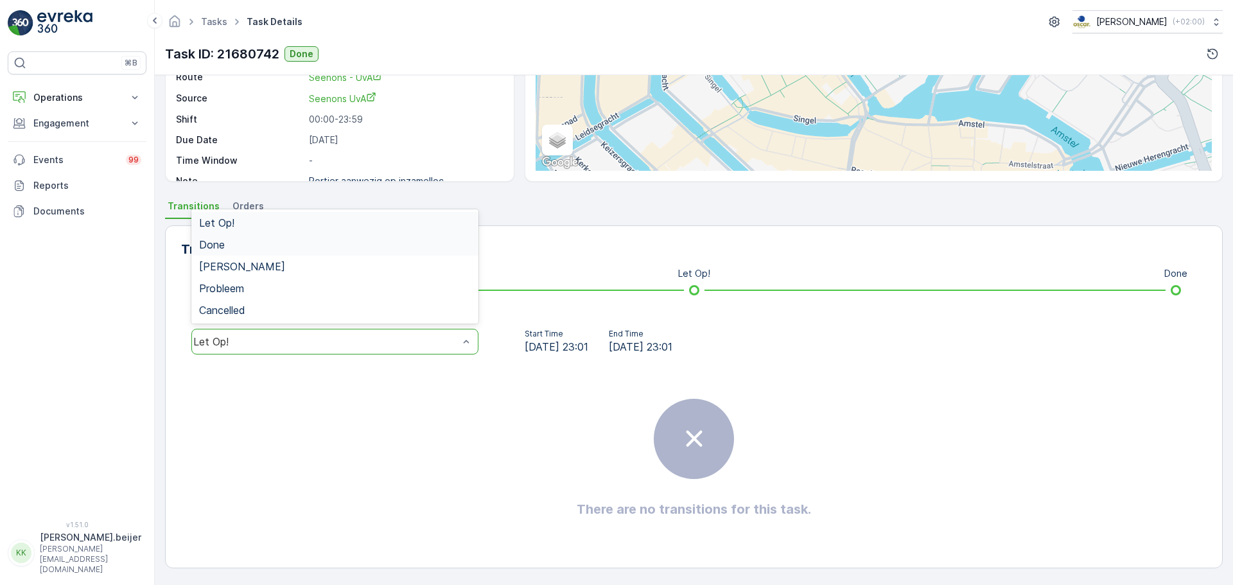
click at [231, 242] on div "Done" at bounding box center [335, 245] width 272 height 12
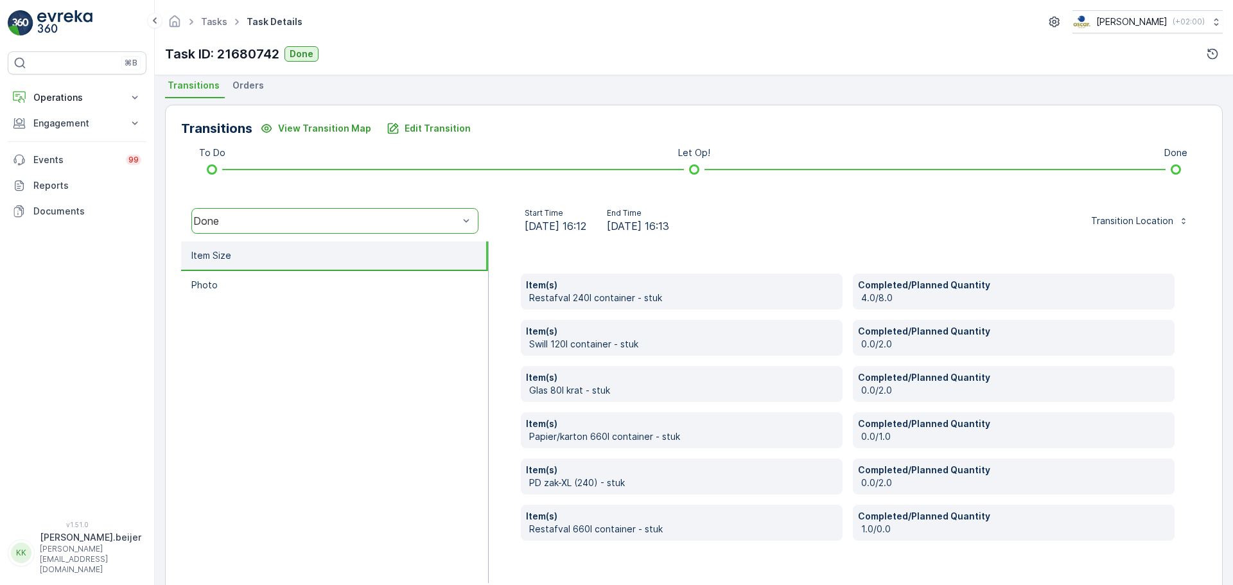
scroll to position [285, 0]
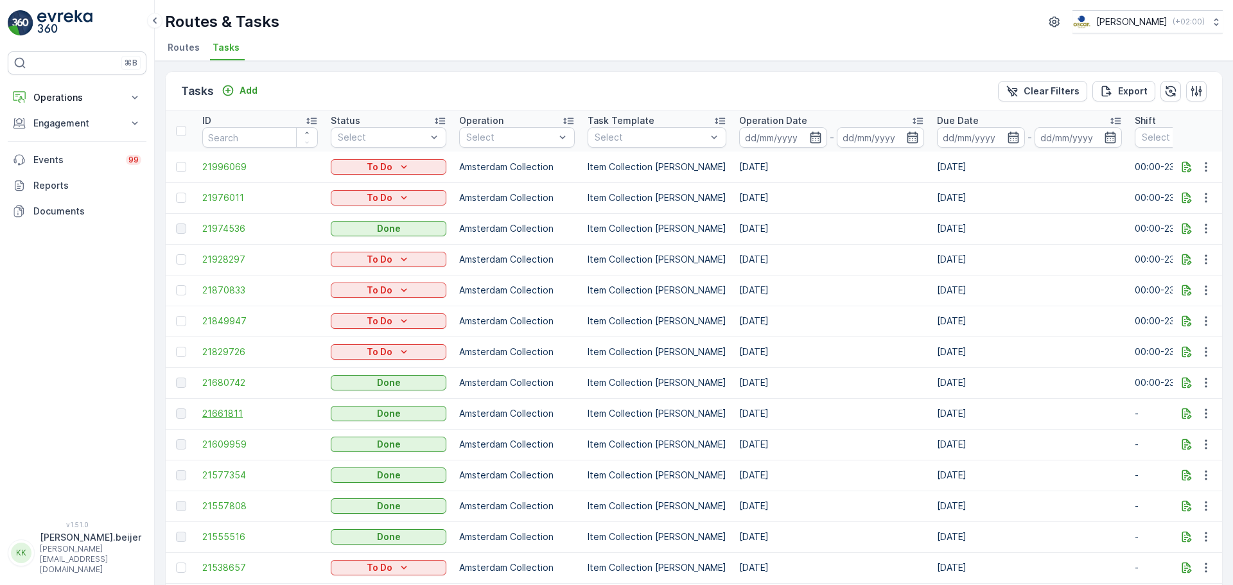
click at [223, 417] on span "21661811" at bounding box center [260, 413] width 116 height 13
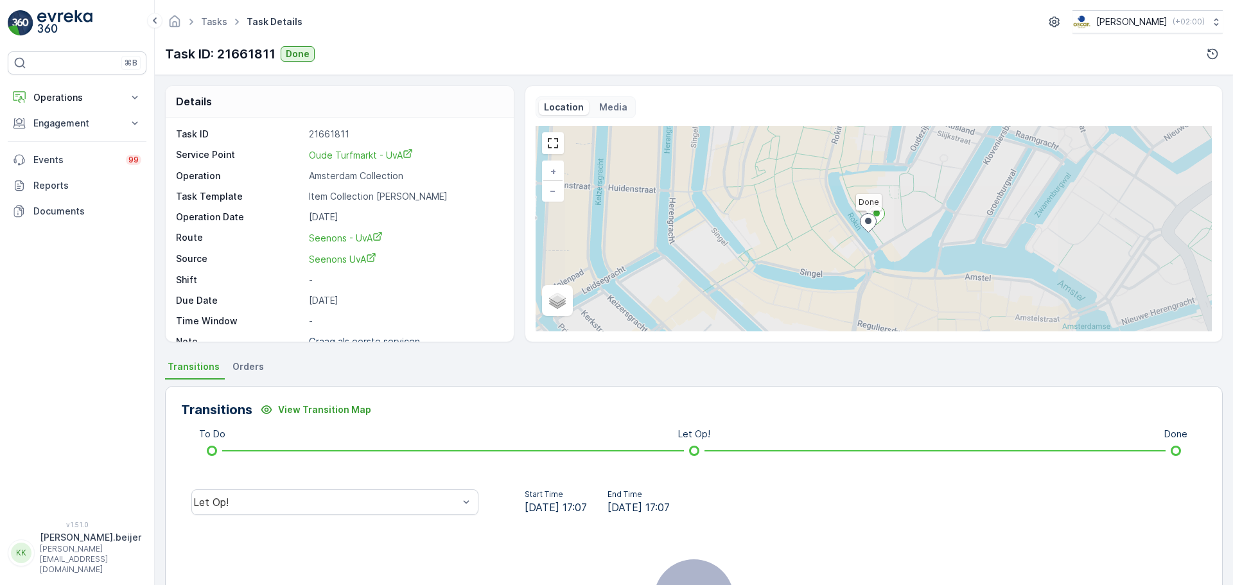
scroll to position [161, 0]
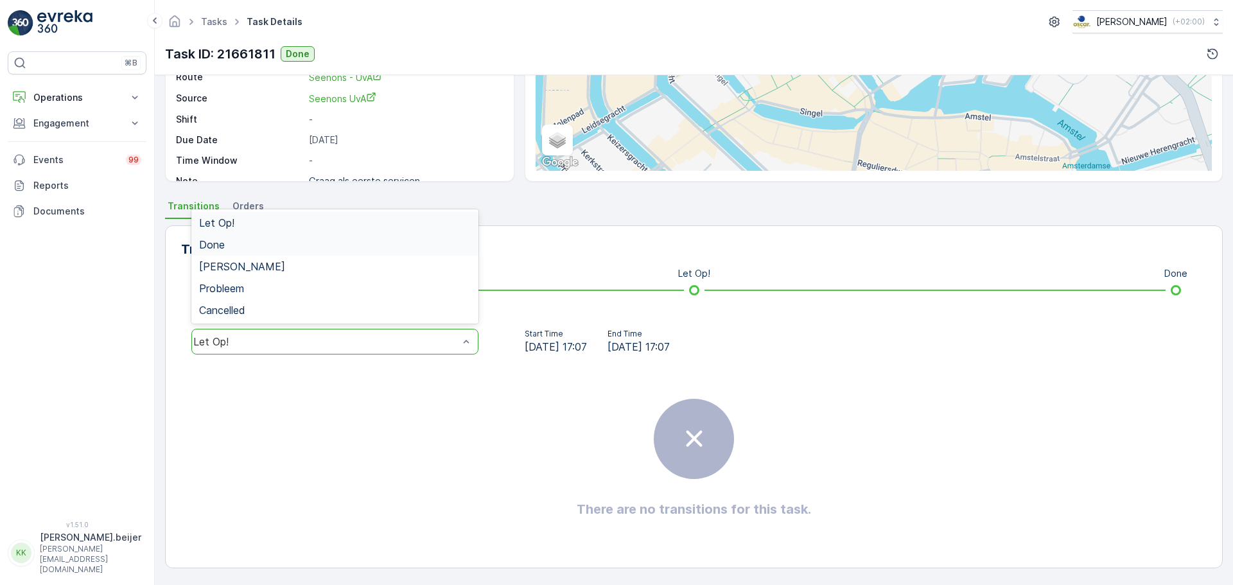
click at [321, 254] on div "Done" at bounding box center [334, 245] width 287 height 22
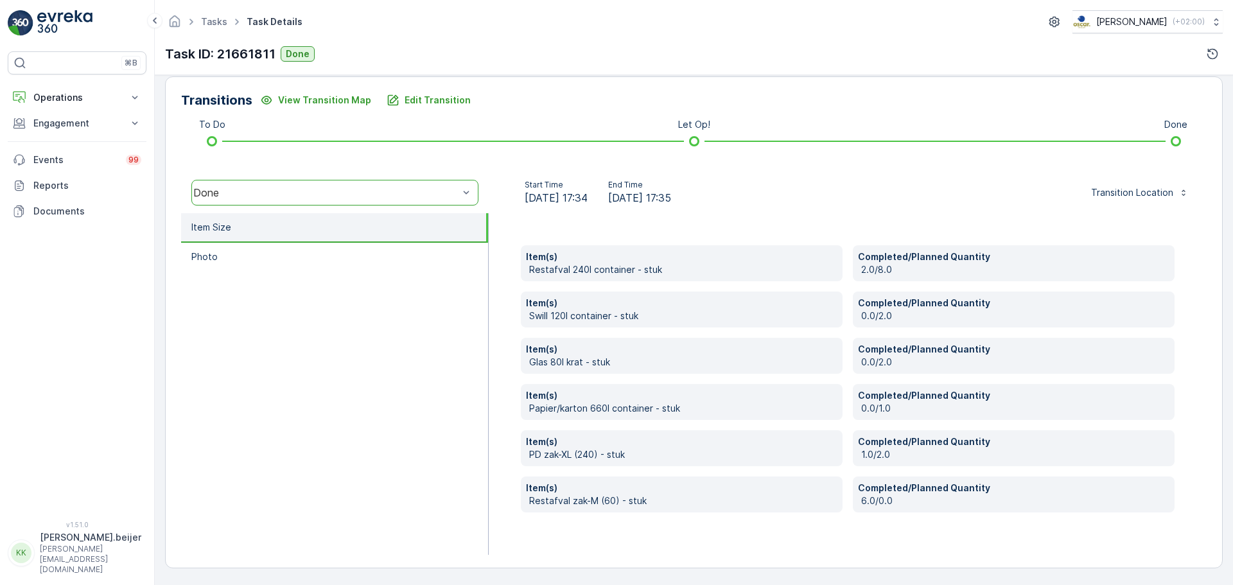
scroll to position [0, 0]
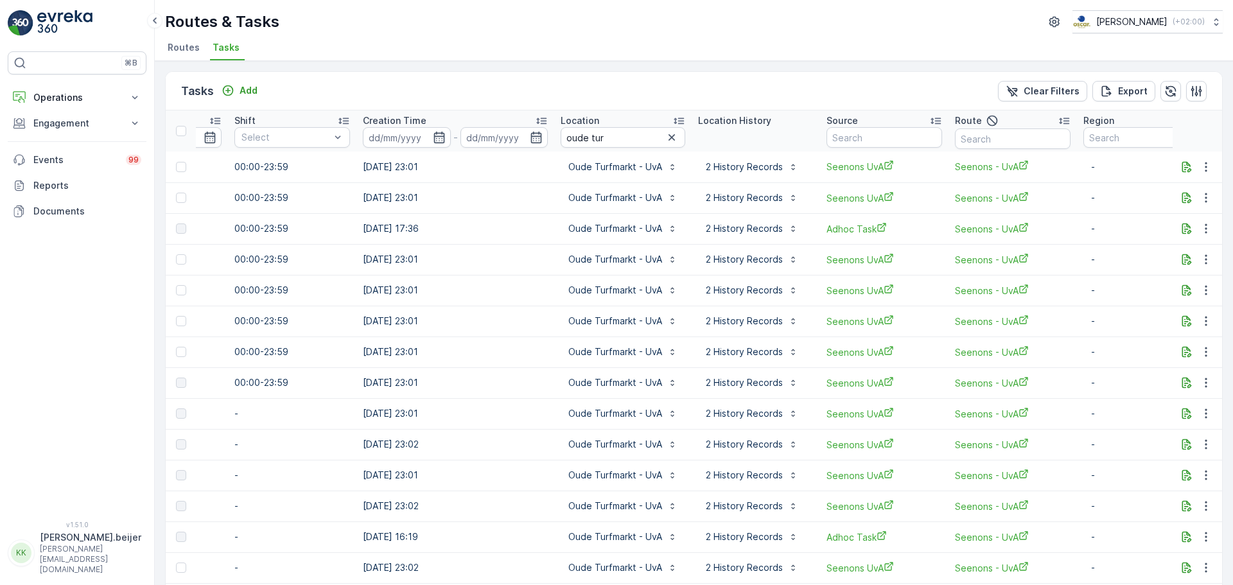
scroll to position [0, 926]
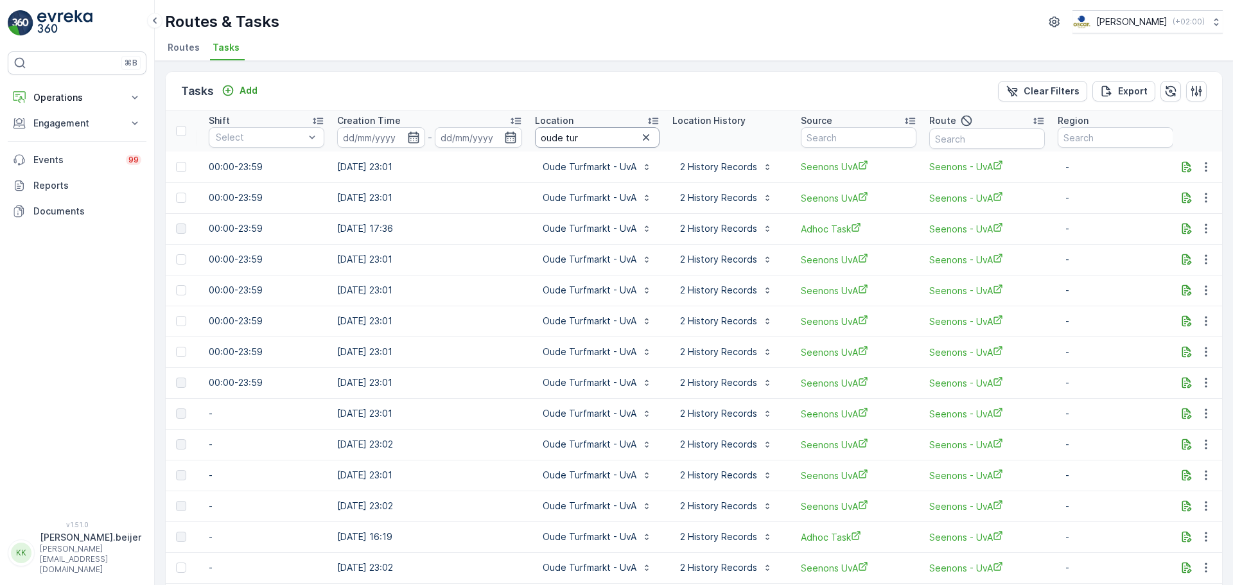
click at [554, 133] on input "oude tur" at bounding box center [597, 137] width 125 height 21
type input "ub"
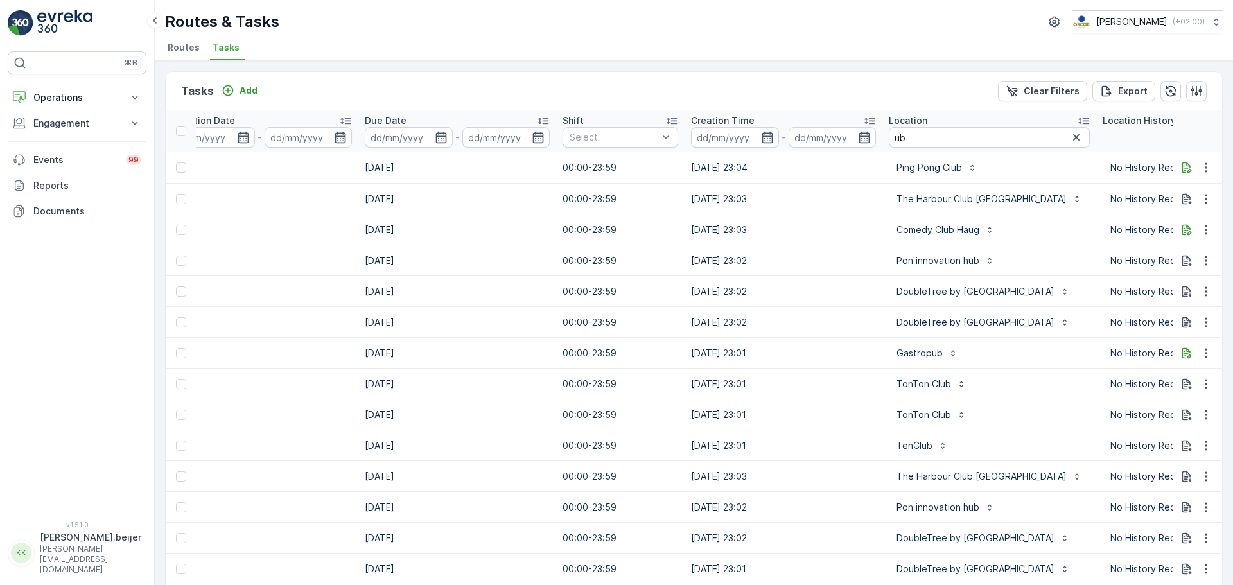
scroll to position [0, 596]
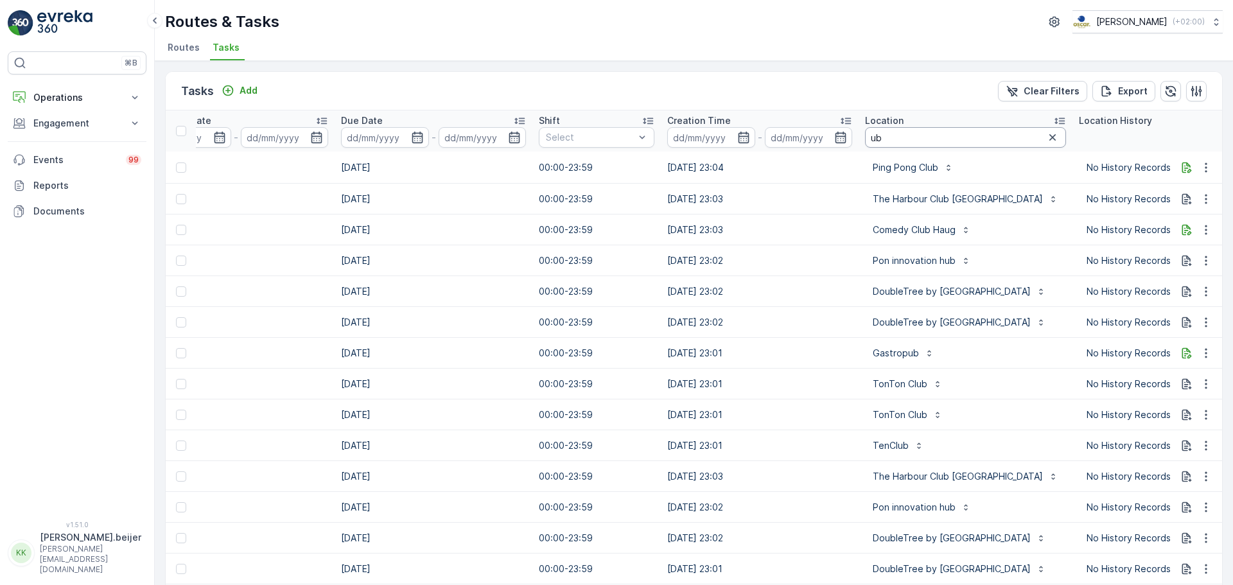
click at [894, 140] on input "ub" at bounding box center [965, 137] width 201 height 21
type input "u"
type input "vendel"
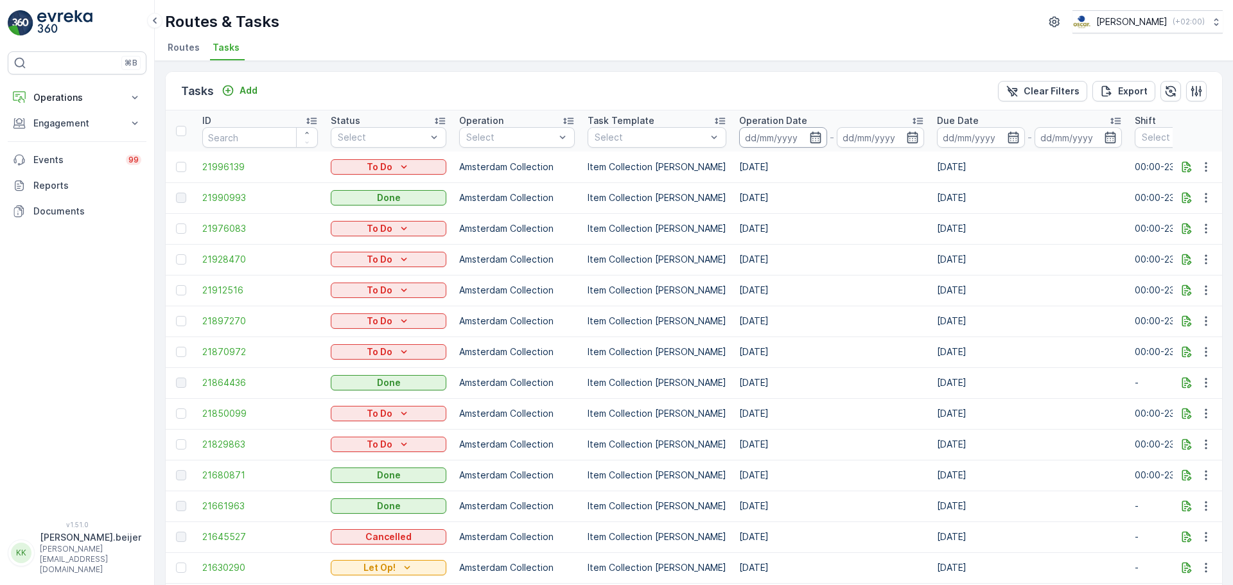
click at [793, 141] on input at bounding box center [783, 137] width 88 height 21
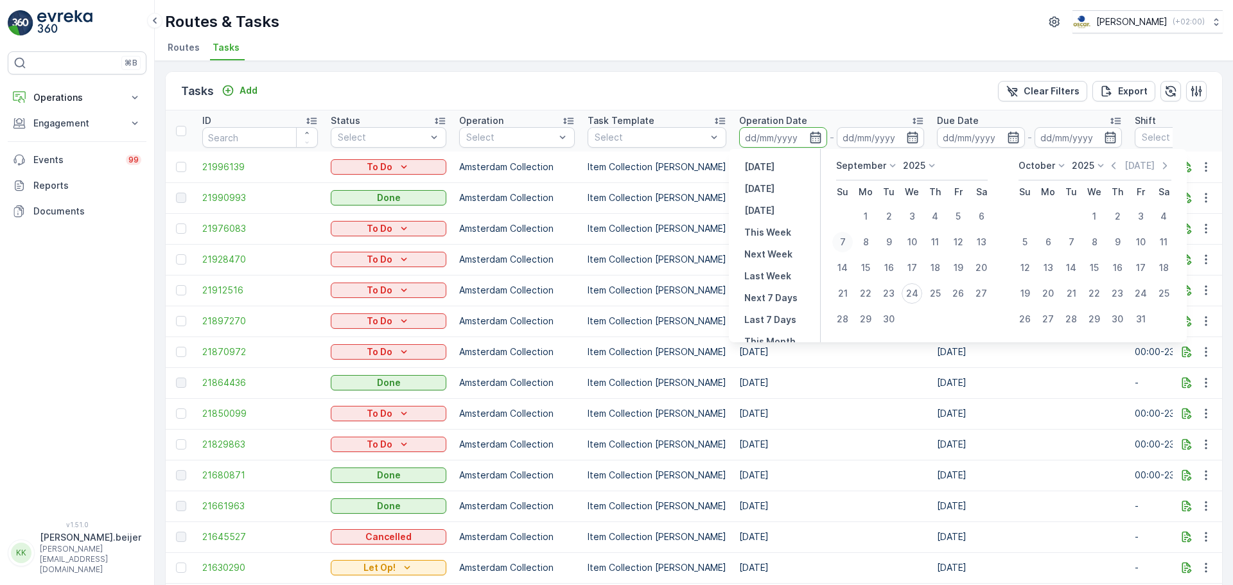
click at [843, 243] on div "7" at bounding box center [843, 242] width 21 height 21
type input "07.09.2025"
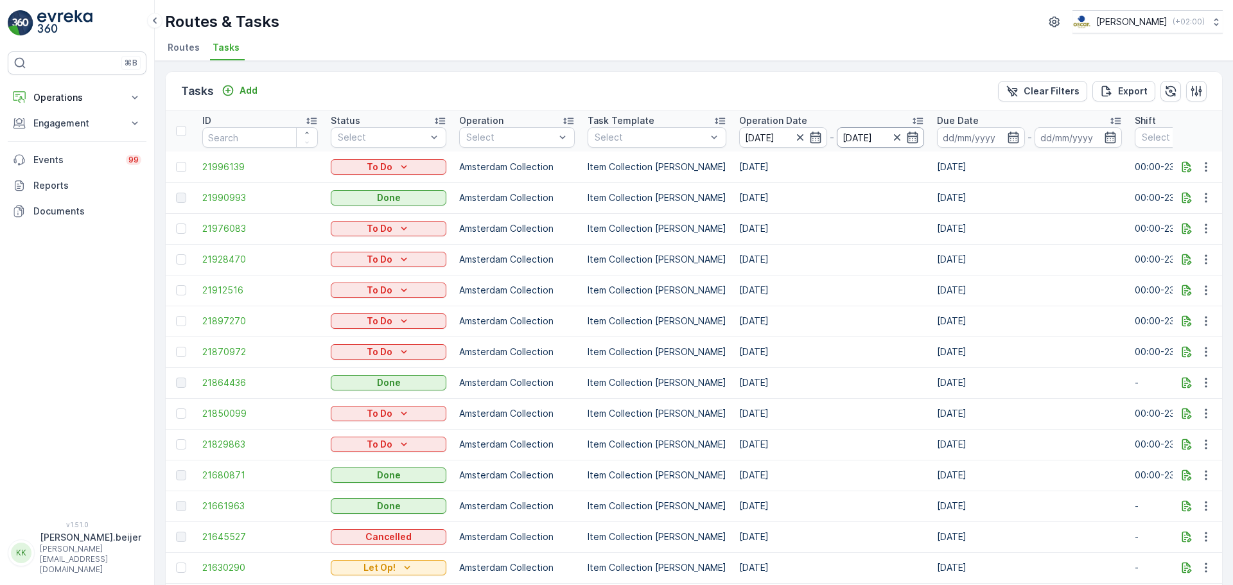
click at [870, 139] on input "07.09.2025" at bounding box center [881, 137] width 88 height 21
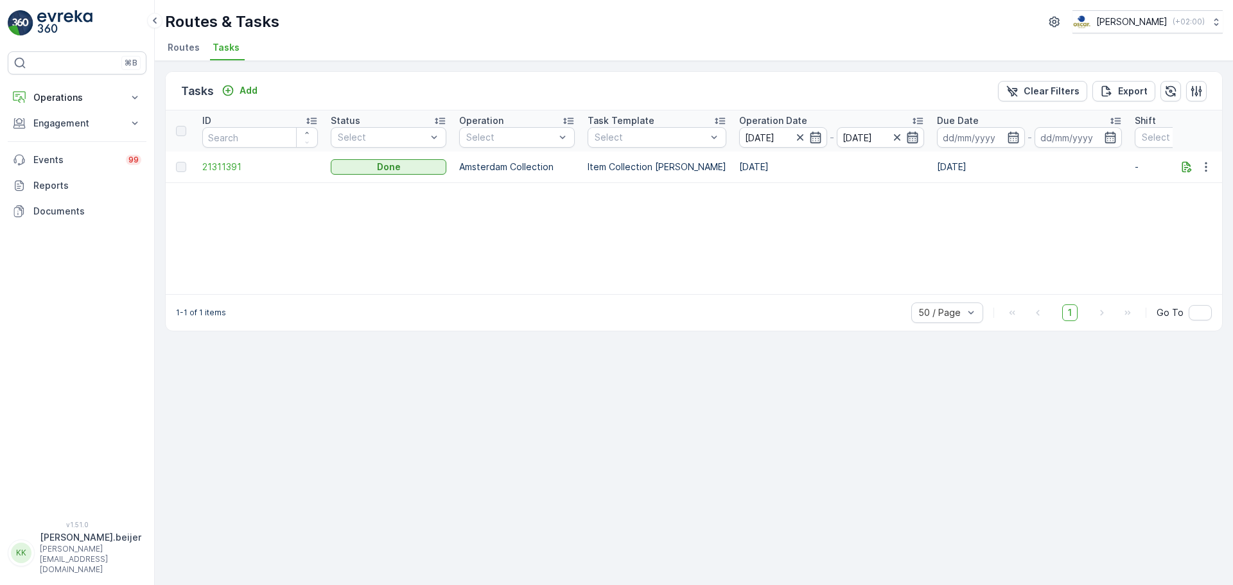
click at [908, 137] on icon "button" at bounding box center [913, 138] width 11 height 12
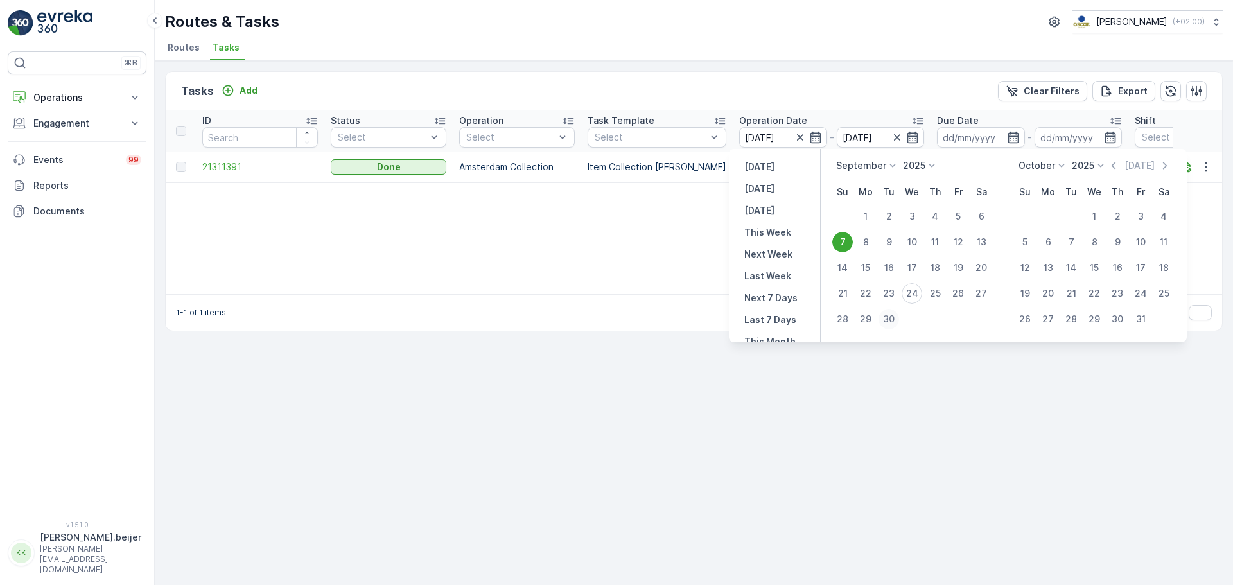
click at [886, 321] on div "30" at bounding box center [889, 319] width 21 height 21
type input "[DATE]"
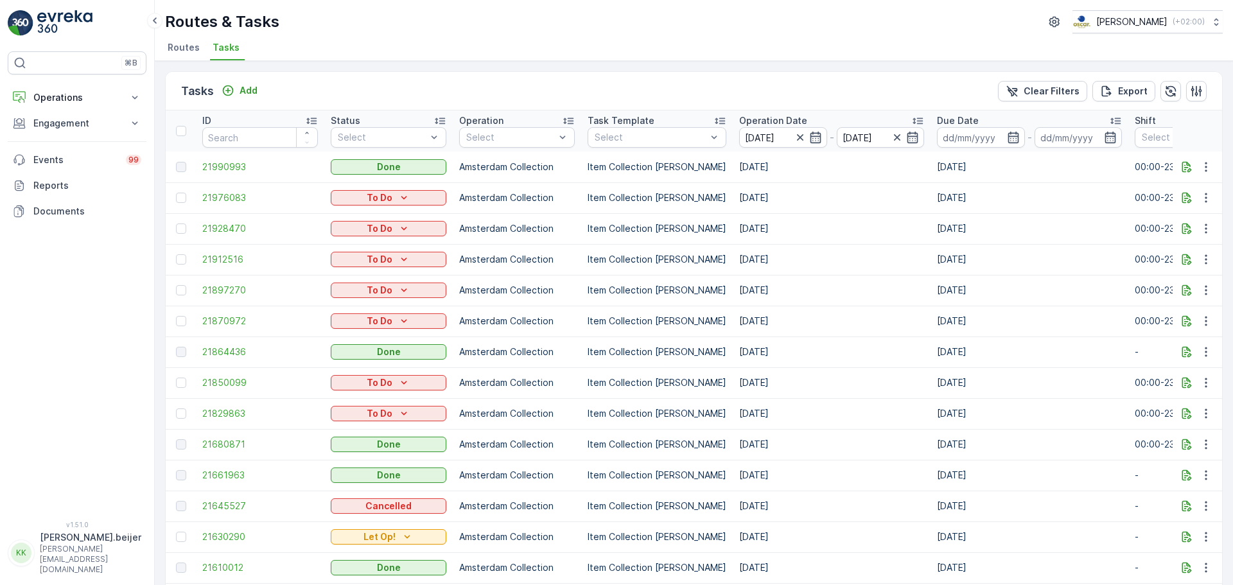
drag, startPoint x: 906, startPoint y: 119, endPoint x: 900, endPoint y: 119, distance: 6.5
click at [900, 119] on div "Operation Date" at bounding box center [831, 120] width 185 height 13
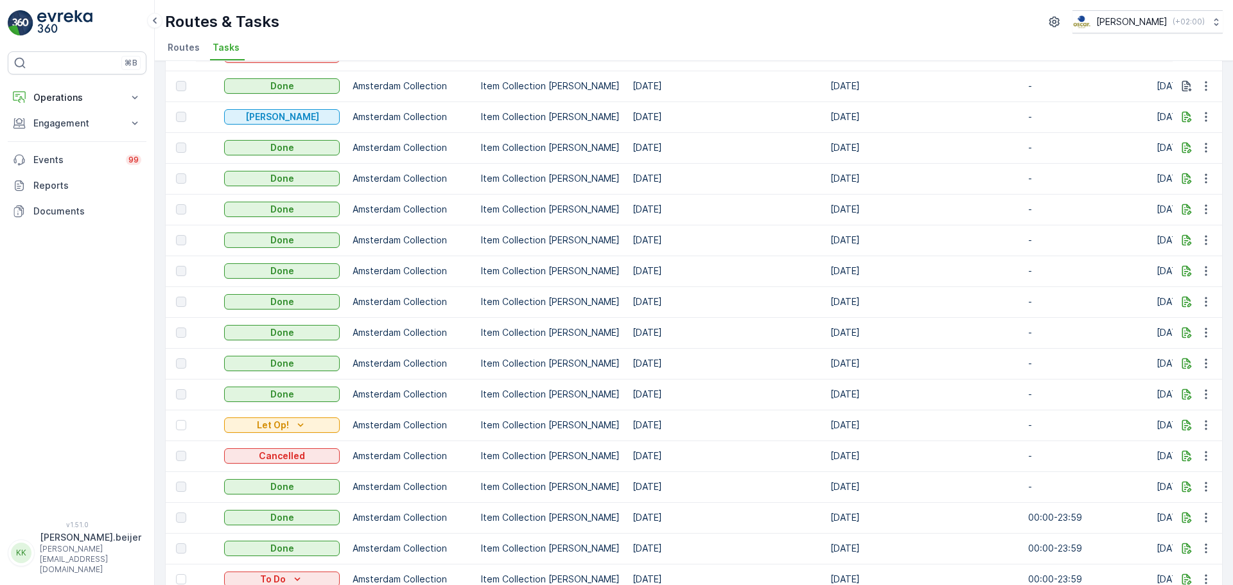
scroll to position [0, 106]
